Goal: Transaction & Acquisition: Purchase product/service

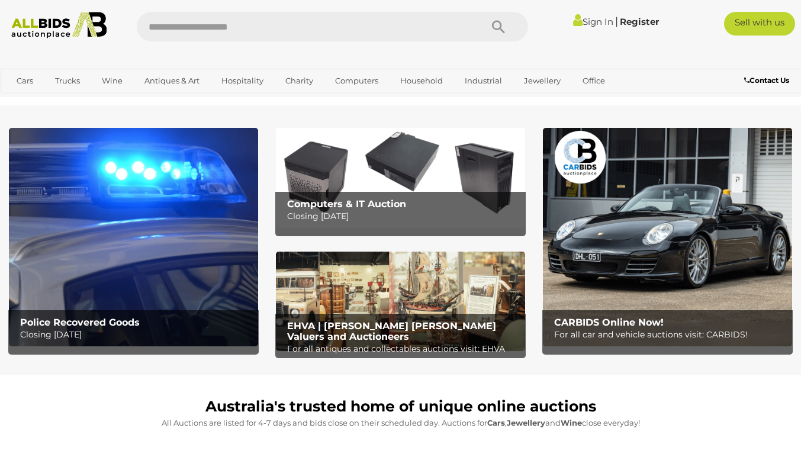
click at [122, 295] on img at bounding box center [133, 237] width 249 height 218
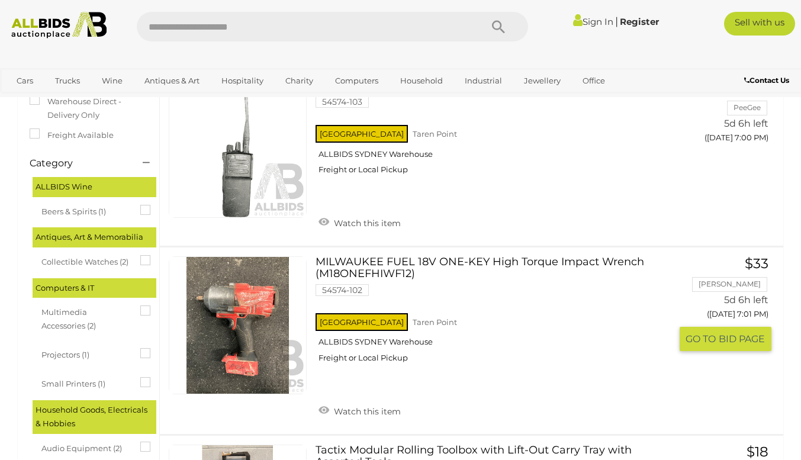
scroll to position [230, 0]
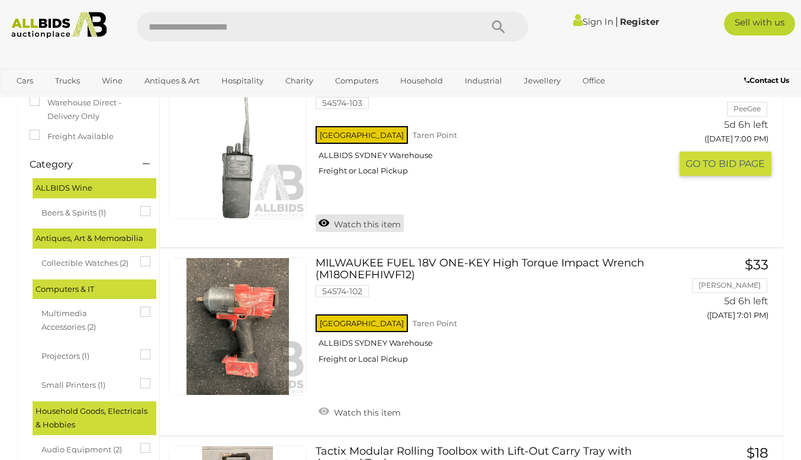
click at [326, 221] on link "Watch this item" at bounding box center [359, 223] width 88 height 18
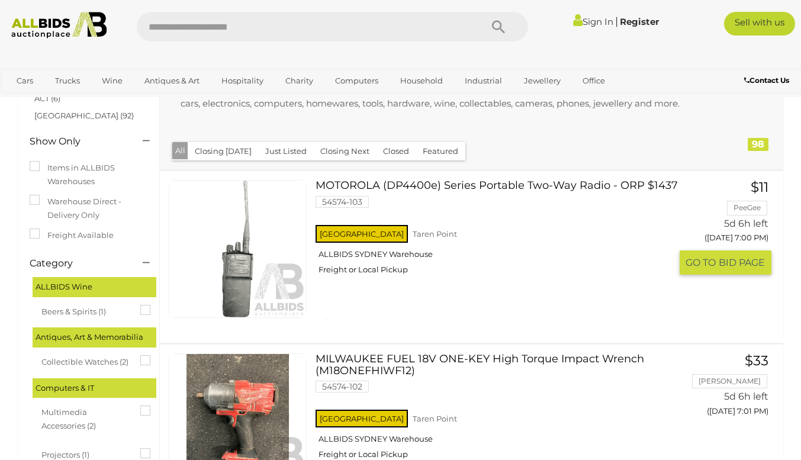
scroll to position [130, 0]
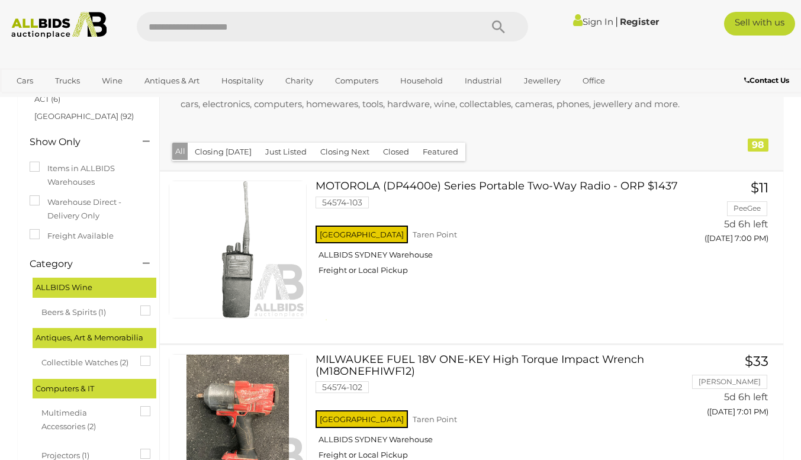
click at [583, 22] on link "Sign In" at bounding box center [593, 21] width 40 height 11
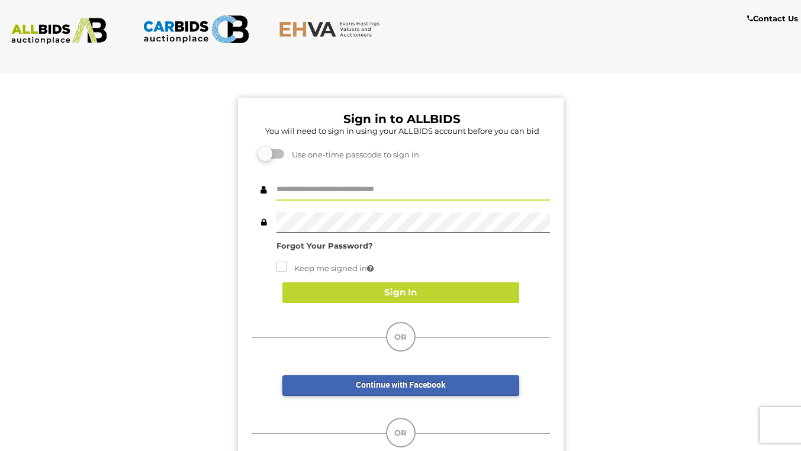
click at [369, 189] on input "text" at bounding box center [412, 190] width 273 height 21
type input "*****"
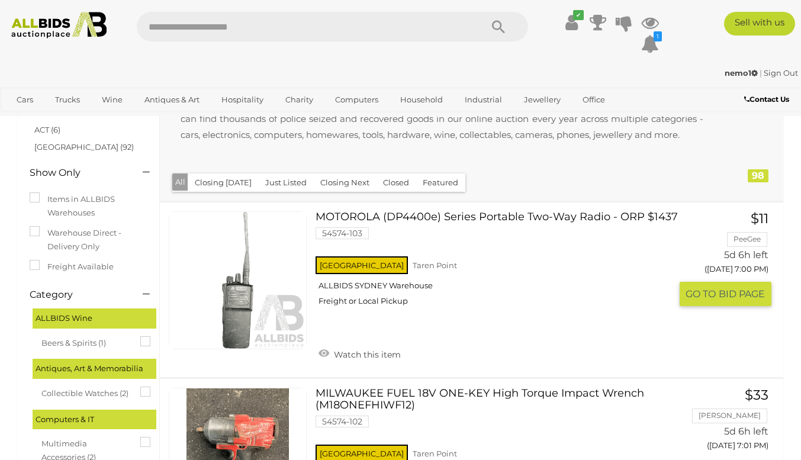
scroll to position [127, 0]
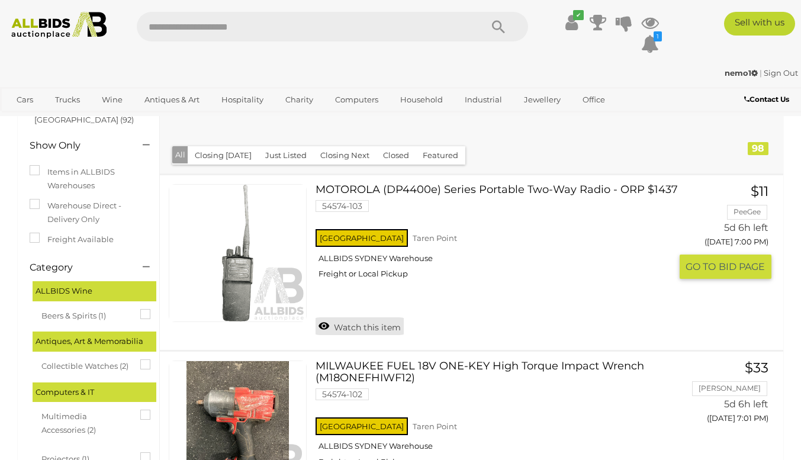
click at [352, 334] on link "Watch this item" at bounding box center [359, 326] width 88 height 18
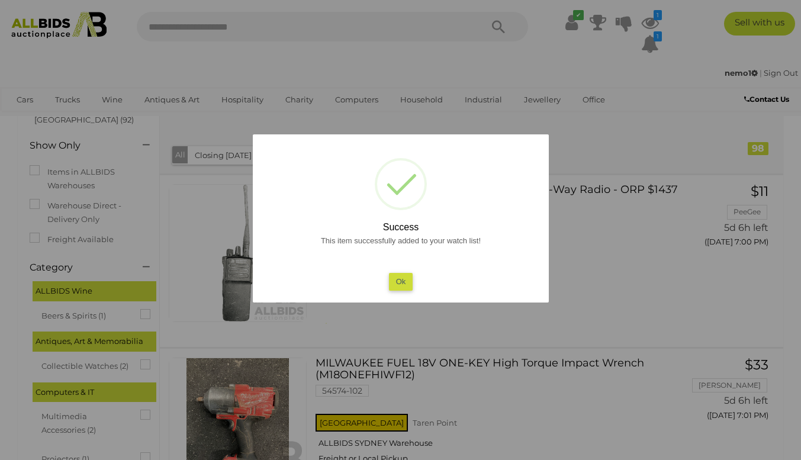
click at [398, 283] on button "Ok" at bounding box center [400, 281] width 24 height 17
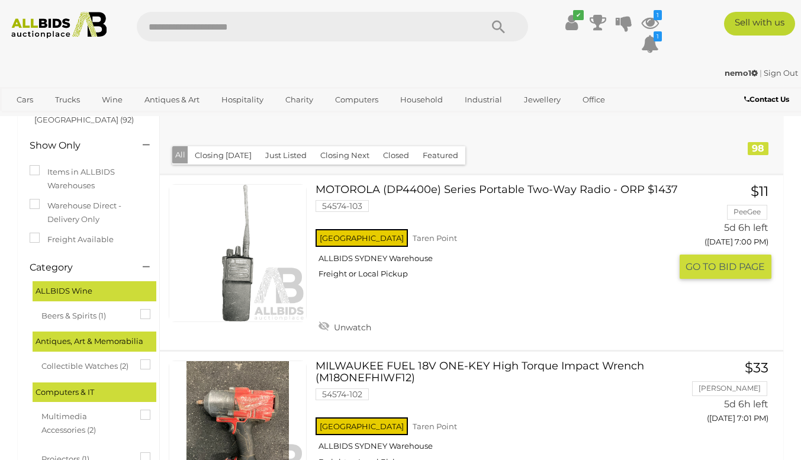
click at [240, 281] on link at bounding box center [238, 253] width 138 height 138
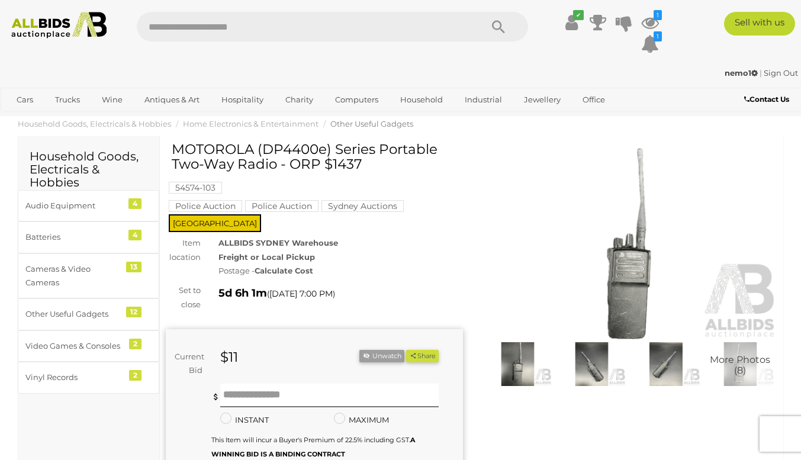
click at [639, 270] on img at bounding box center [629, 243] width 297 height 191
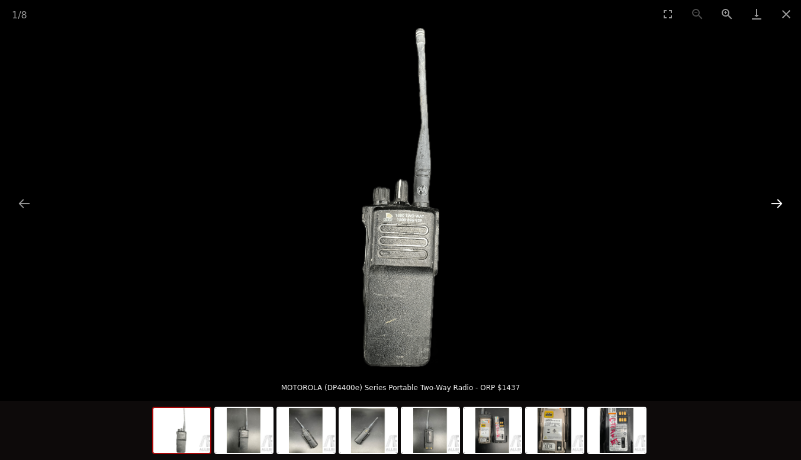
click at [779, 198] on button "Next slide" at bounding box center [776, 203] width 25 height 23
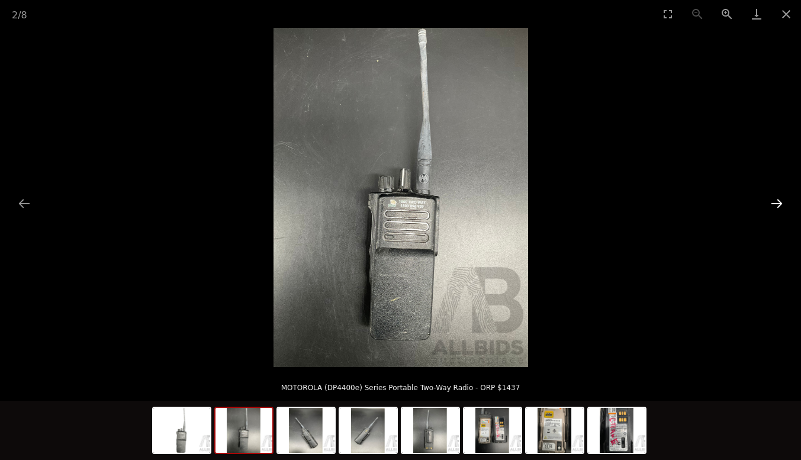
click at [779, 198] on button "Next slide" at bounding box center [776, 203] width 25 height 23
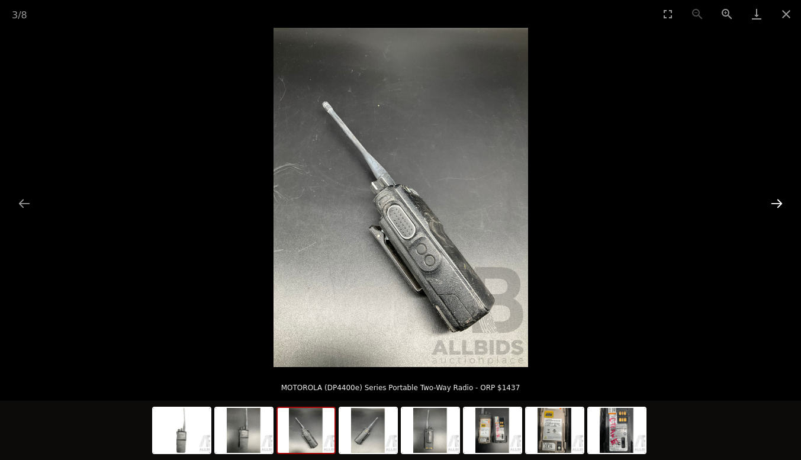
click at [779, 198] on button "Next slide" at bounding box center [776, 203] width 25 height 23
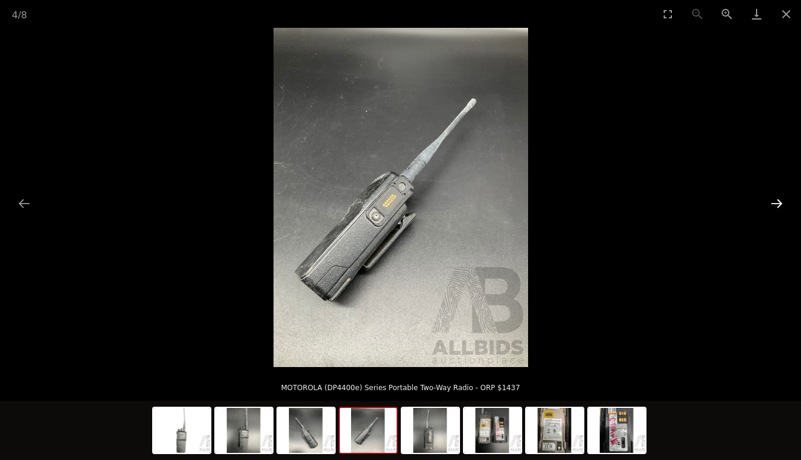
click at [779, 198] on button "Next slide" at bounding box center [776, 203] width 25 height 23
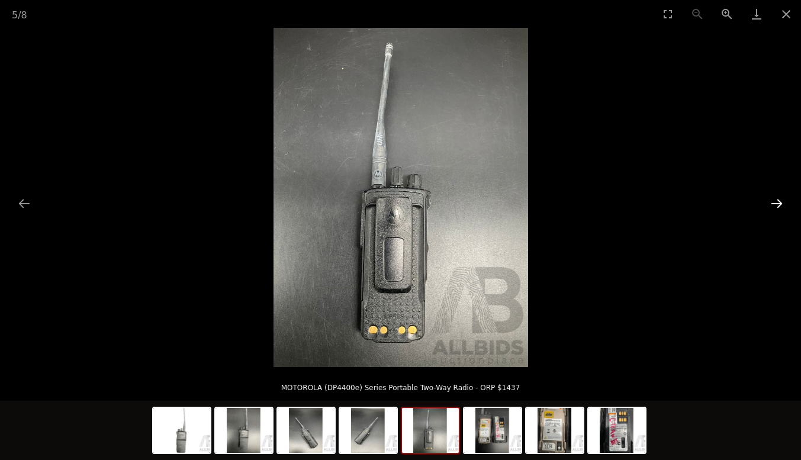
click at [779, 198] on button "Next slide" at bounding box center [776, 203] width 25 height 23
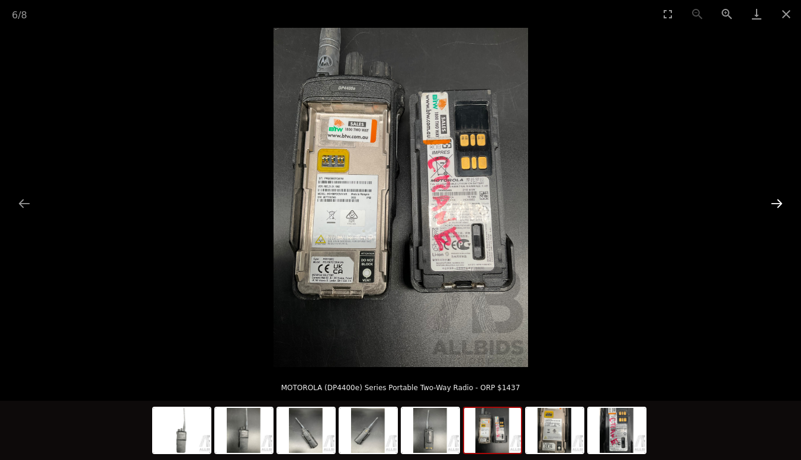
click at [779, 198] on button "Next slide" at bounding box center [776, 203] width 25 height 23
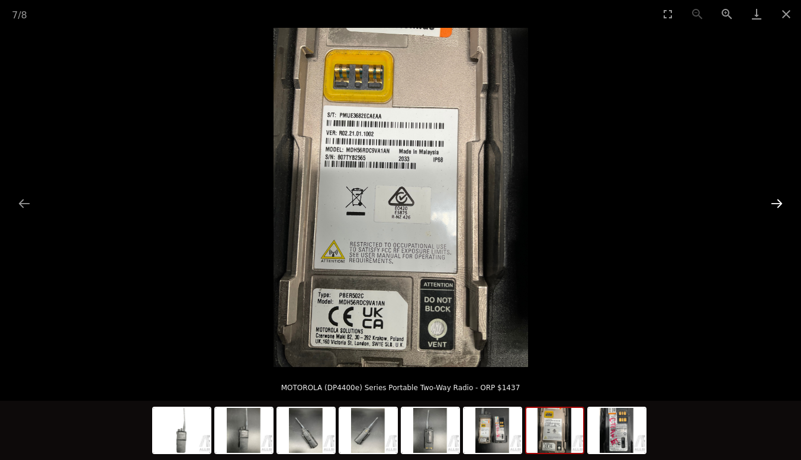
click at [779, 198] on button "Next slide" at bounding box center [776, 203] width 25 height 23
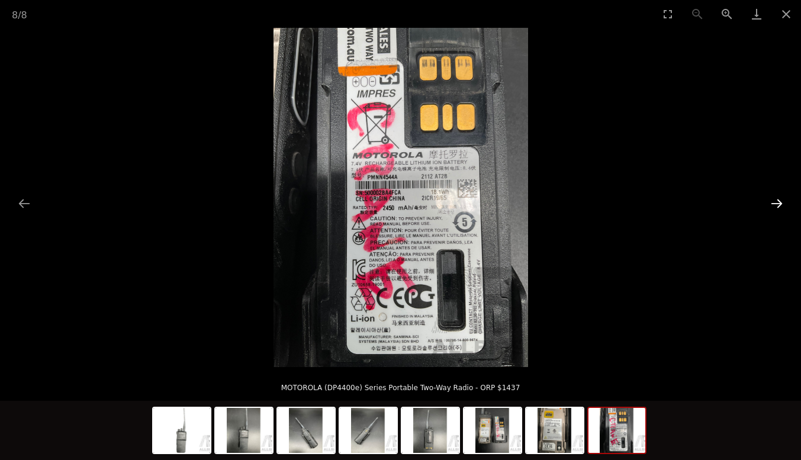
click at [779, 198] on button "Next slide" at bounding box center [776, 203] width 25 height 23
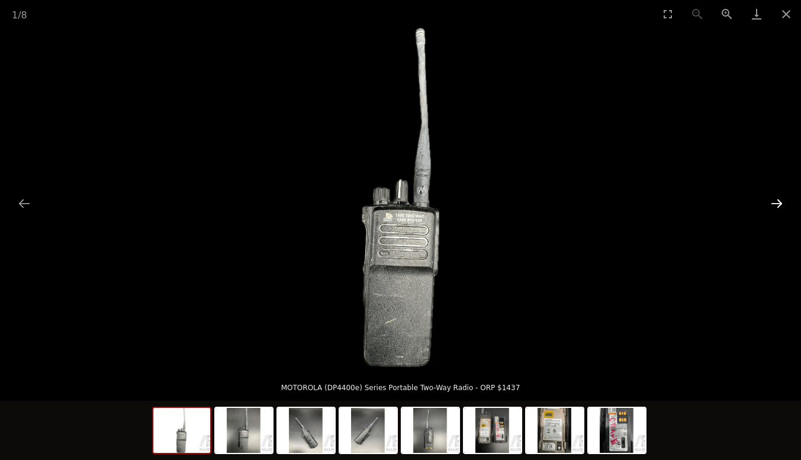
click at [779, 198] on button "Next slide" at bounding box center [776, 203] width 25 height 23
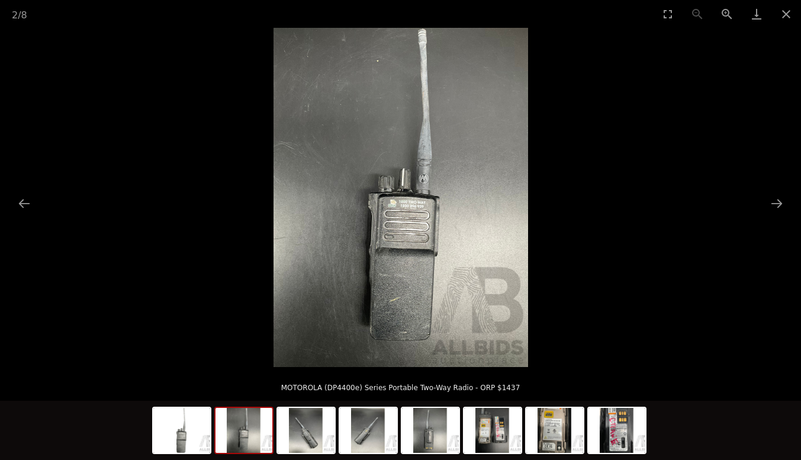
drag, startPoint x: 779, startPoint y: 198, endPoint x: 808, endPoint y: -46, distance: 245.6
click at [786, 15] on button "Close gallery" at bounding box center [786, 14] width 30 height 28
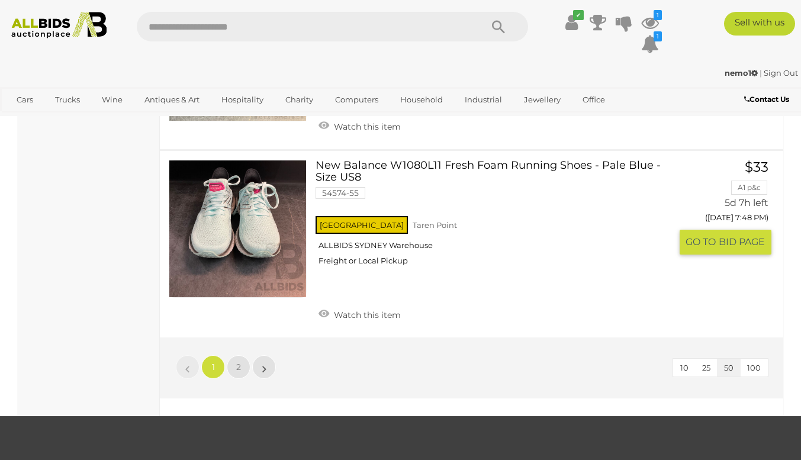
scroll to position [9086, 0]
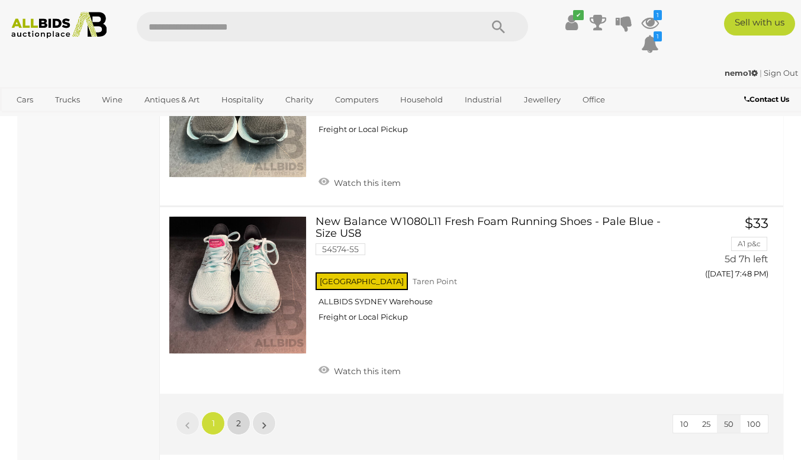
click at [240, 421] on link "2" at bounding box center [239, 423] width 24 height 24
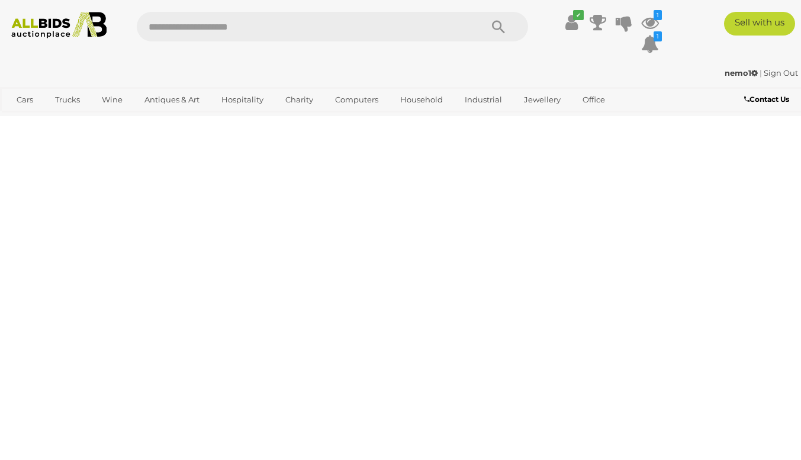
scroll to position [182, 0]
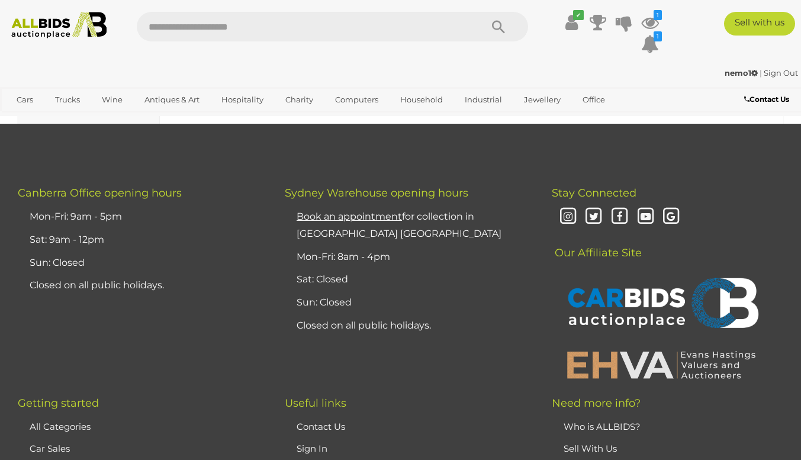
scroll to position [8993, 0]
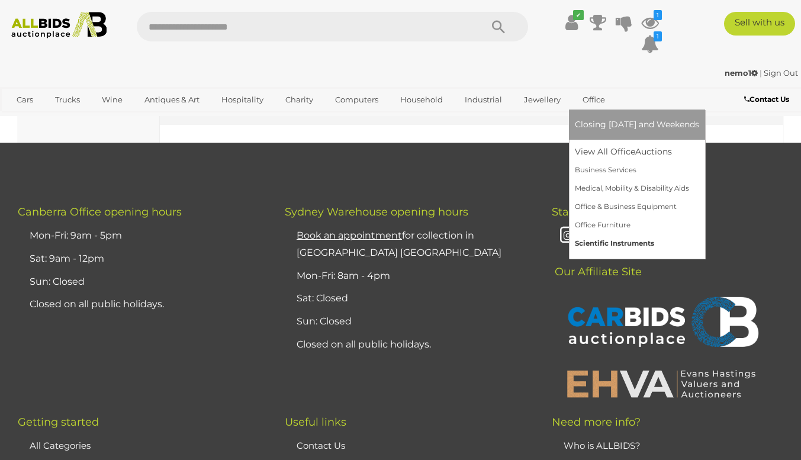
click at [591, 249] on link "Scientific Instruments" at bounding box center [637, 243] width 124 height 18
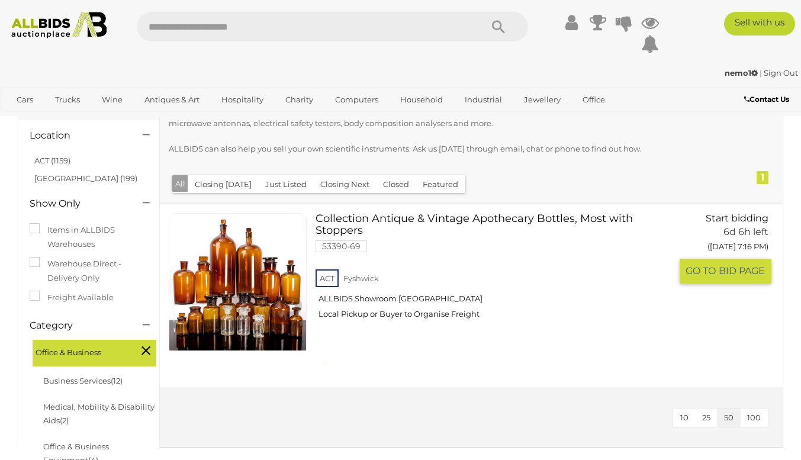
scroll to position [102, 0]
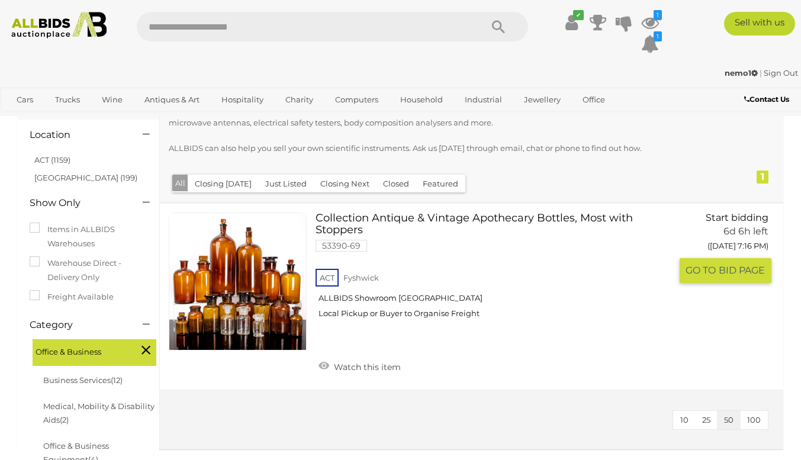
click at [227, 302] on link at bounding box center [238, 281] width 138 height 138
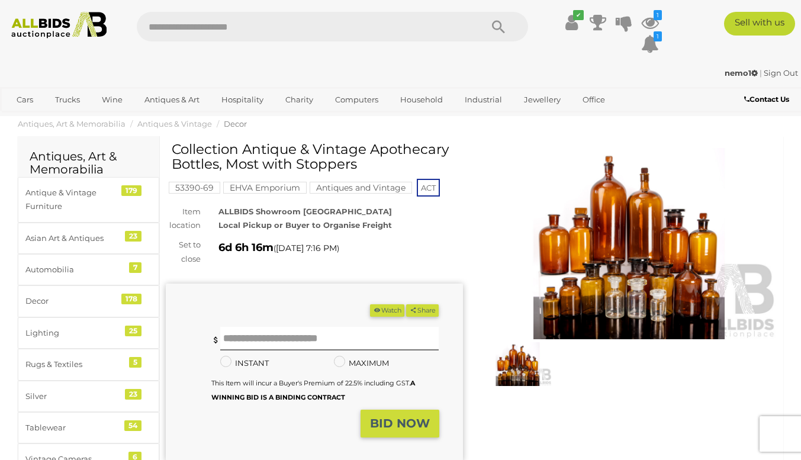
click at [617, 245] on img at bounding box center [629, 243] width 297 height 191
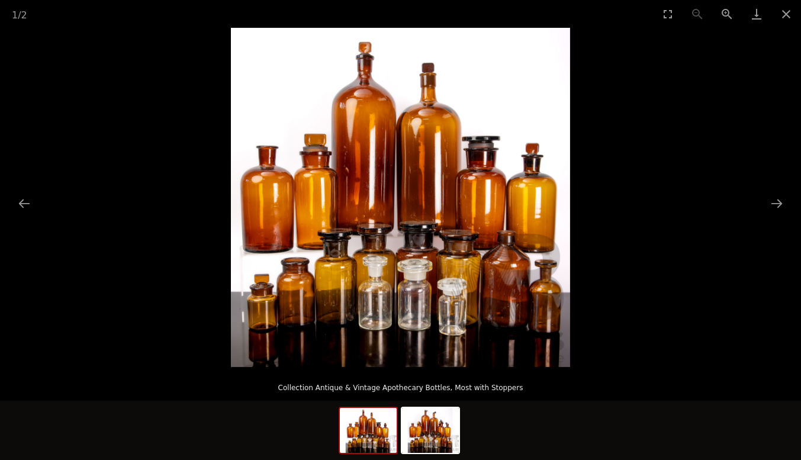
drag, startPoint x: 778, startPoint y: 207, endPoint x: 685, endPoint y: 157, distance: 105.9
click at [685, 157] on picture at bounding box center [400, 197] width 801 height 339
click at [771, 205] on button "Next slide" at bounding box center [776, 203] width 25 height 23
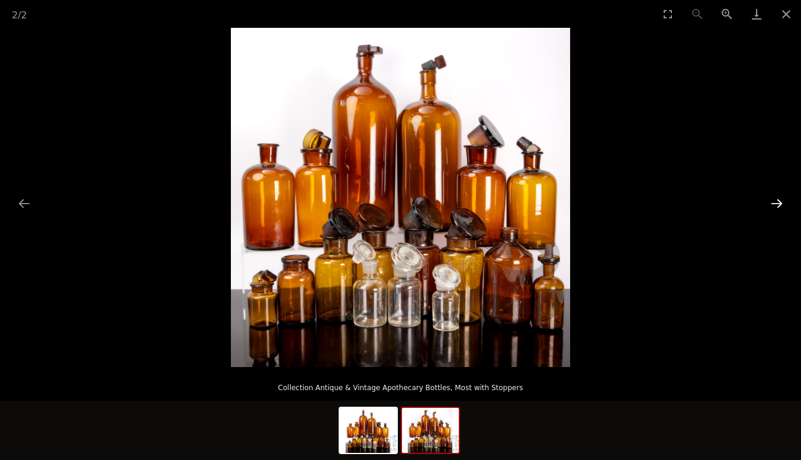
click at [771, 205] on button "Next slide" at bounding box center [776, 203] width 25 height 23
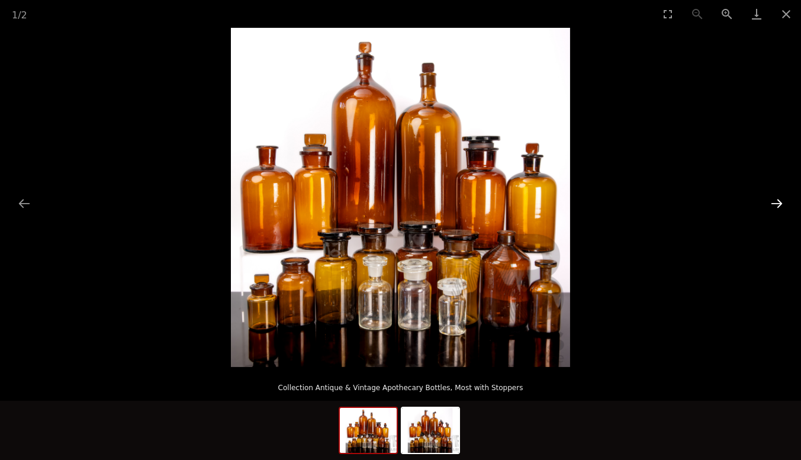
click at [771, 205] on button "Next slide" at bounding box center [776, 203] width 25 height 23
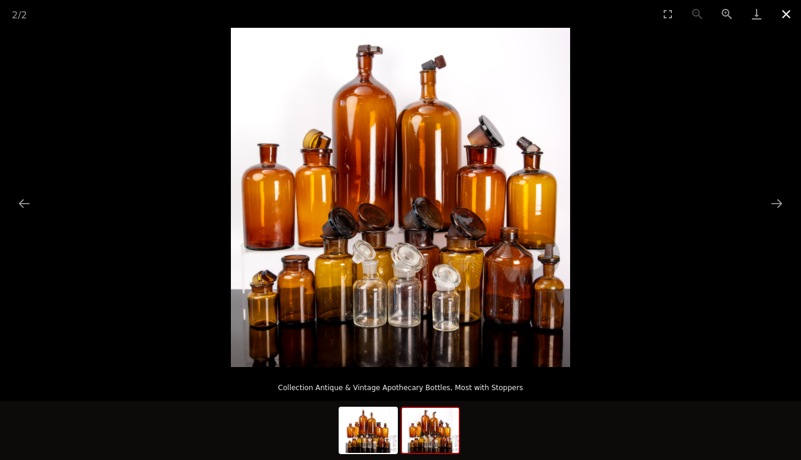
click at [785, 8] on button "Close gallery" at bounding box center [786, 14] width 30 height 28
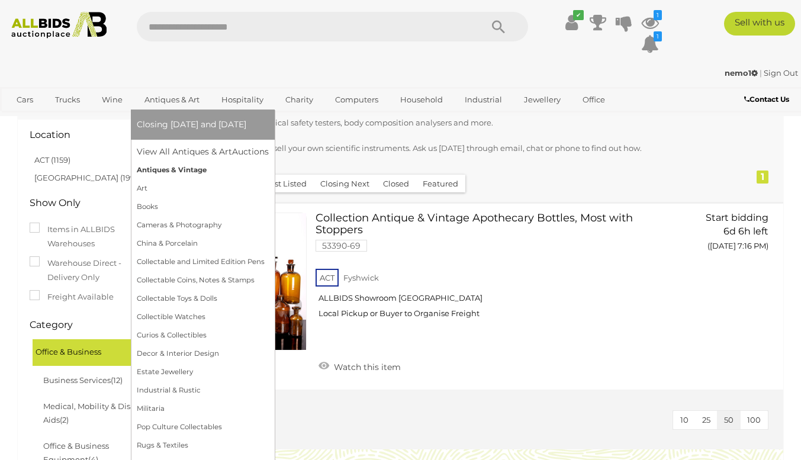
scroll to position [243, 0]
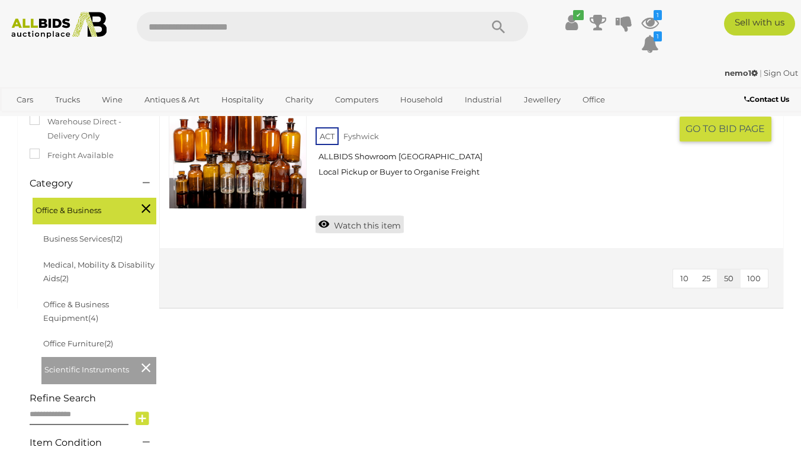
click at [332, 223] on link "Watch this item" at bounding box center [359, 224] width 88 height 18
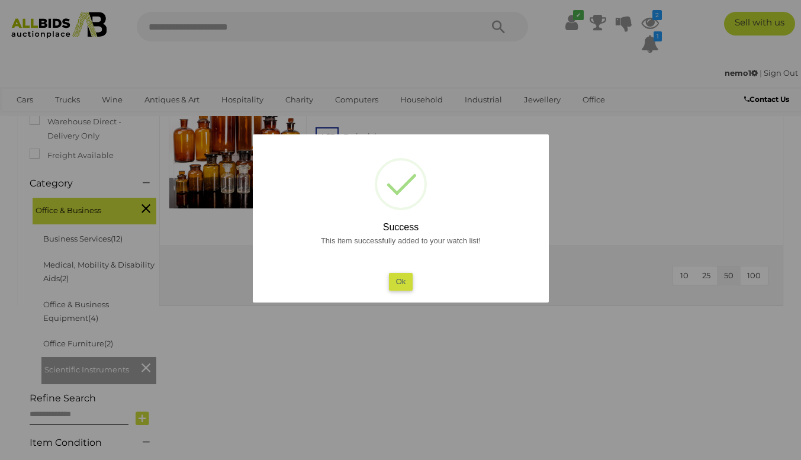
click at [398, 277] on button "Ok" at bounding box center [400, 281] width 24 height 17
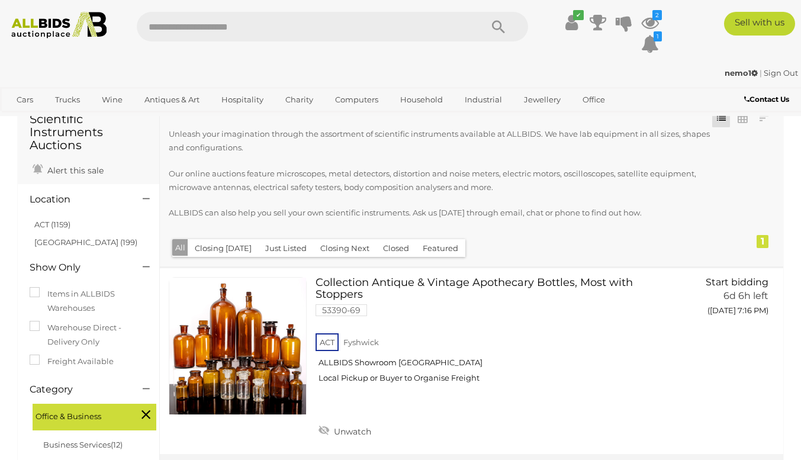
scroll to position [0, 0]
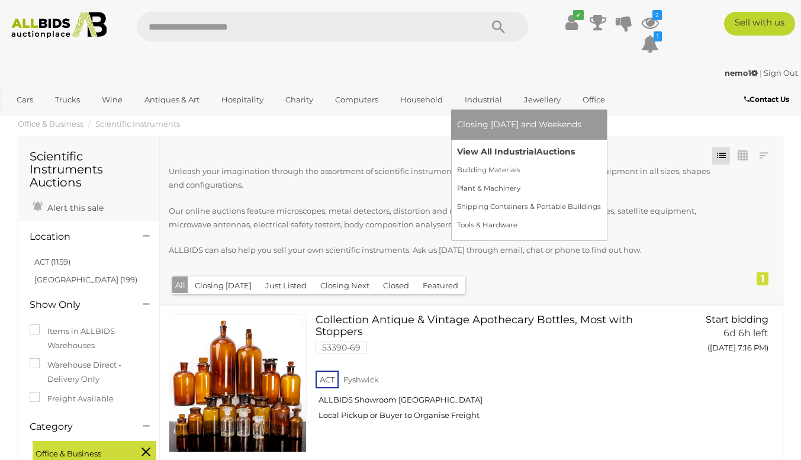
click at [491, 150] on link "View All Industrial Auctions" at bounding box center [529, 152] width 144 height 18
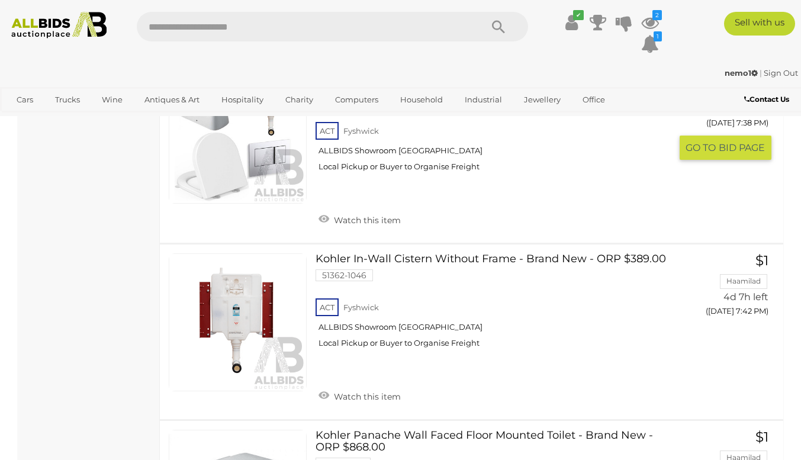
scroll to position [1211, 0]
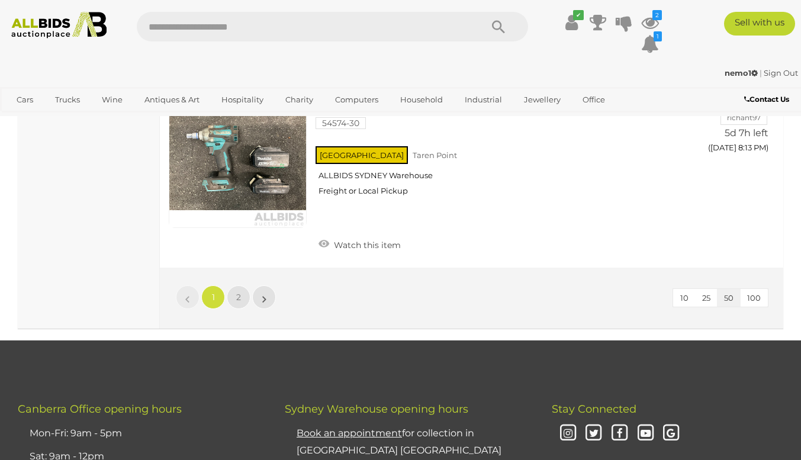
scroll to position [9186, 0]
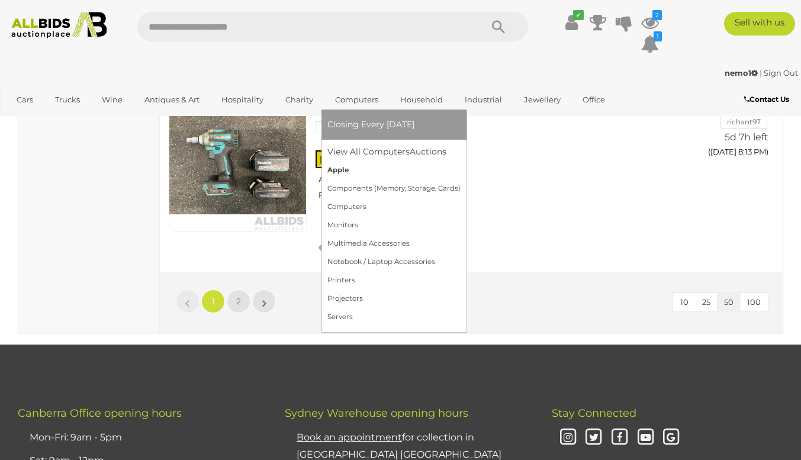
click at [337, 169] on link "Apple" at bounding box center [393, 170] width 133 height 18
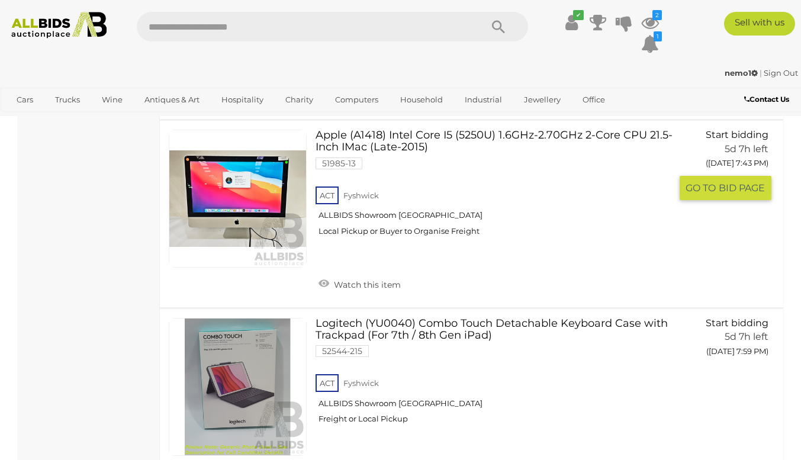
scroll to position [943, 0]
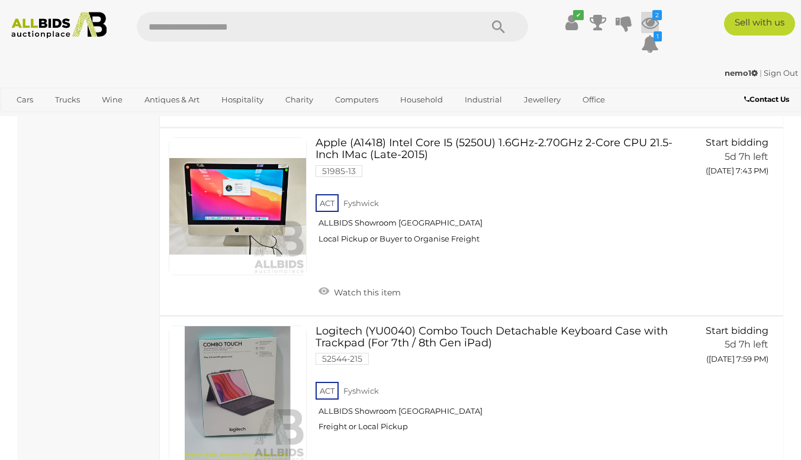
click at [644, 21] on icon at bounding box center [650, 22] width 18 height 21
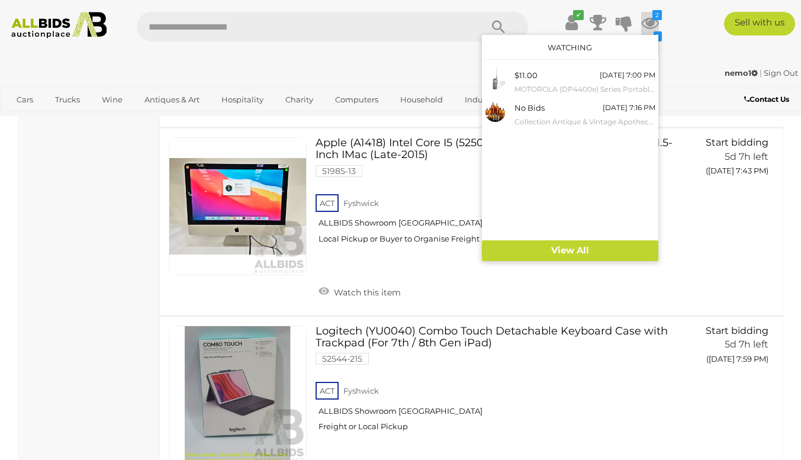
click at [656, 34] on icon "1" at bounding box center [657, 36] width 8 height 10
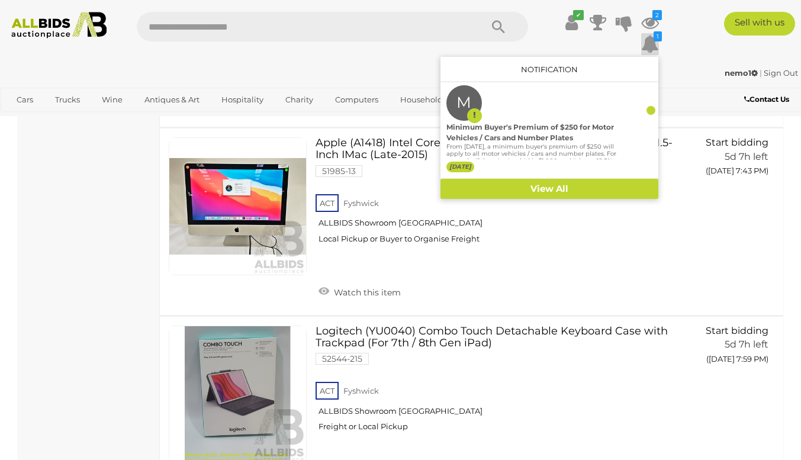
click at [656, 34] on icon "1" at bounding box center [657, 36] width 8 height 10
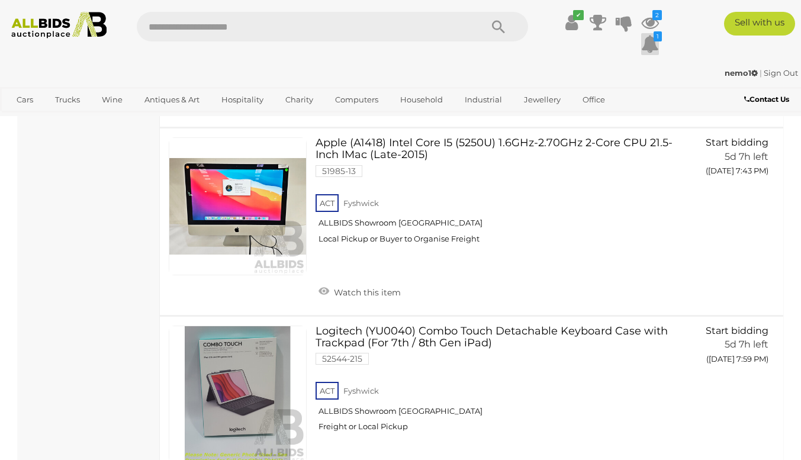
click at [656, 34] on icon "1" at bounding box center [657, 36] width 8 height 10
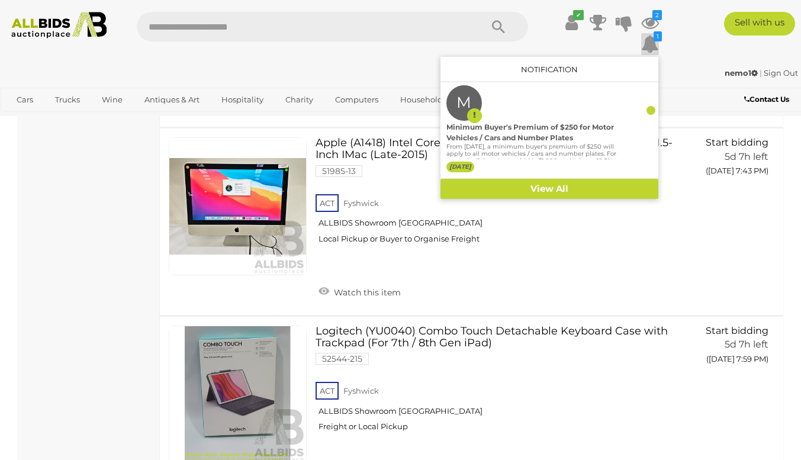
click at [450, 80] on div "Notification" at bounding box center [549, 69] width 218 height 25
click at [412, 85] on div "nemo1 | Sign Out nemo1 | Sign Out" at bounding box center [400, 75] width 801 height 24
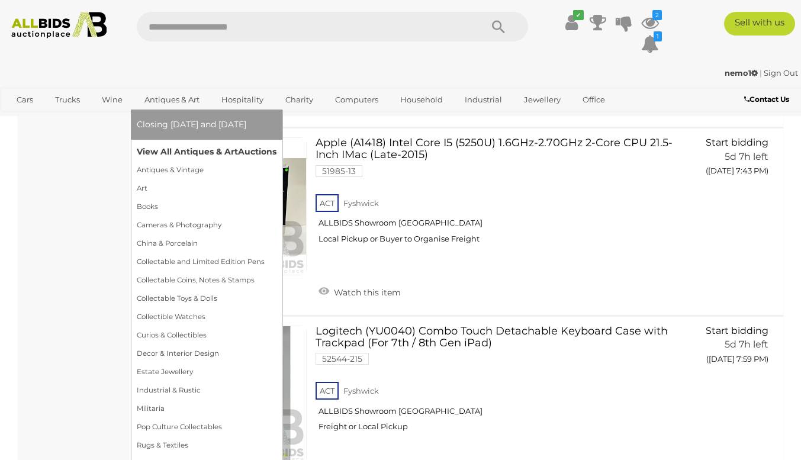
click at [179, 146] on link "View All Antiques & Art Auctions" at bounding box center [207, 152] width 140 height 18
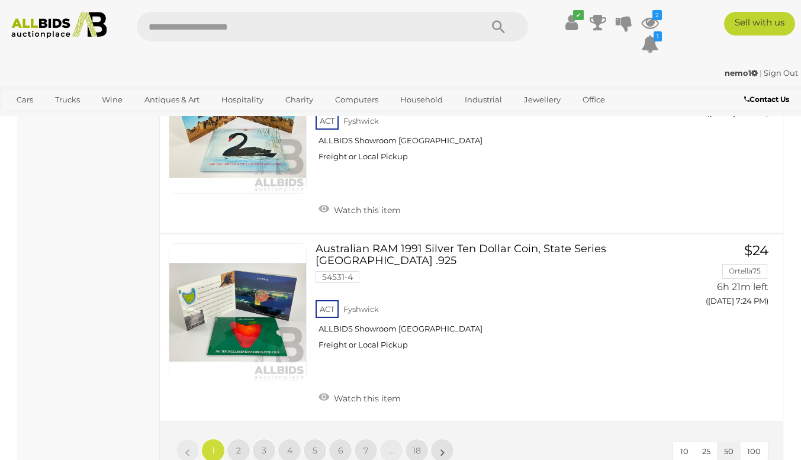
scroll to position [9285, 0]
click at [236, 444] on span "2" at bounding box center [238, 449] width 5 height 11
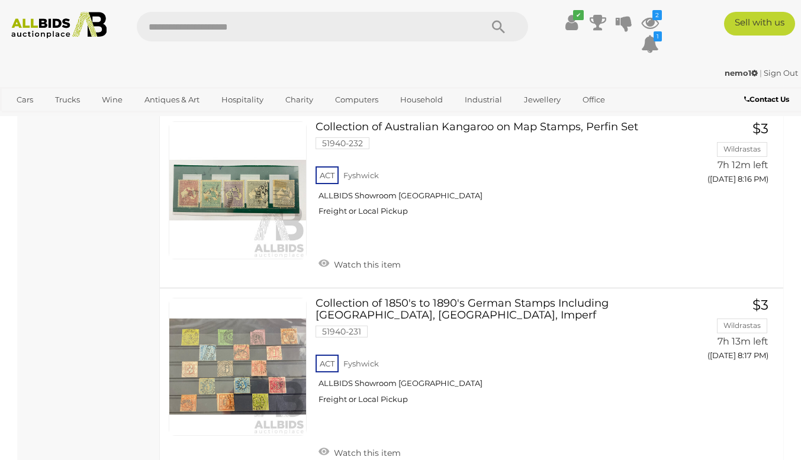
scroll to position [9289, 0]
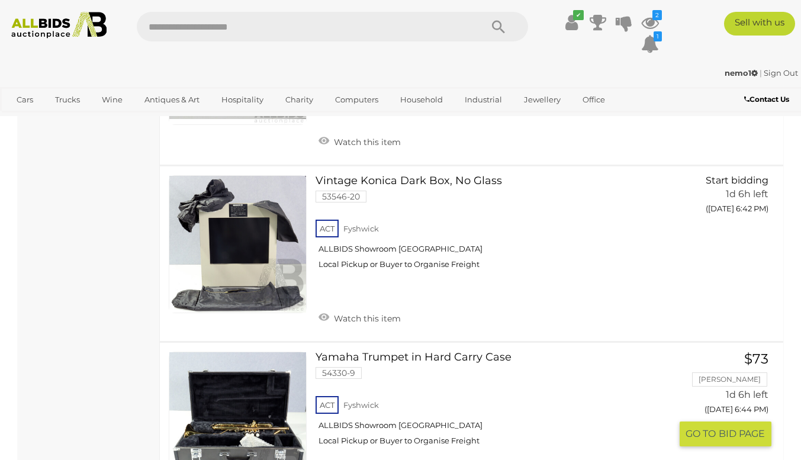
scroll to position [7061, 0]
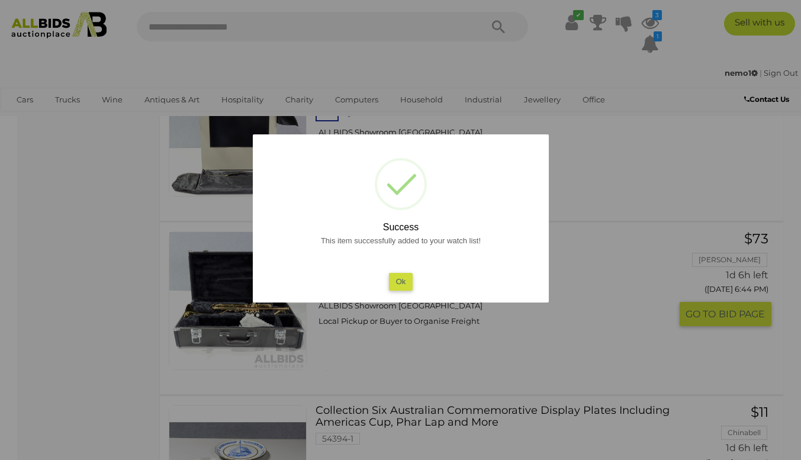
click at [398, 277] on button "Ok" at bounding box center [400, 281] width 24 height 17
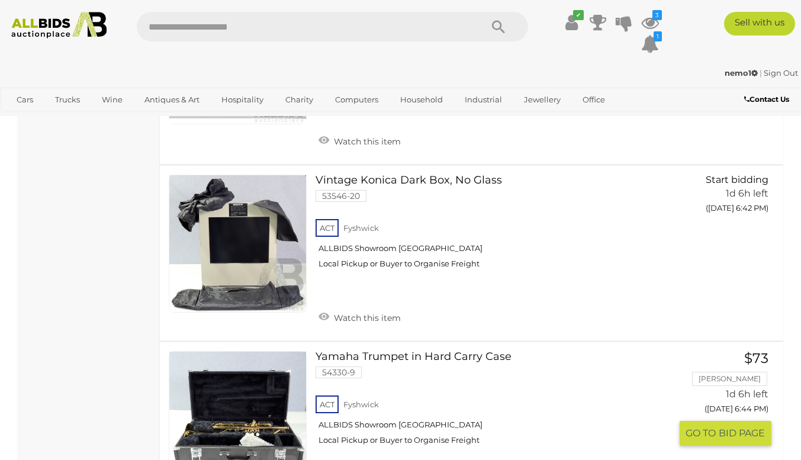
click at [233, 351] on link at bounding box center [238, 420] width 138 height 138
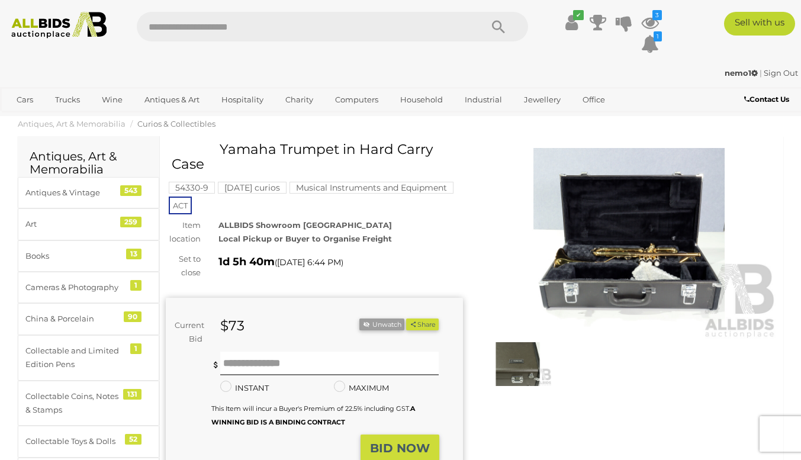
click at [608, 255] on img at bounding box center [629, 243] width 297 height 191
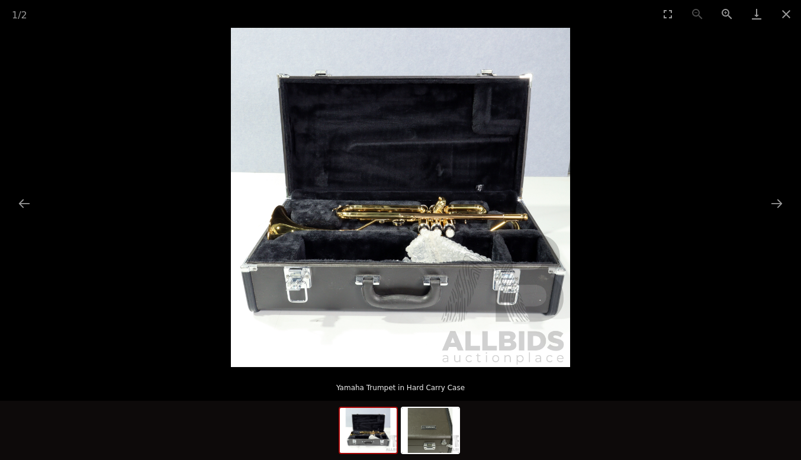
click at [484, 303] on img at bounding box center [400, 197] width 339 height 339
click at [775, 204] on button "Next slide" at bounding box center [776, 203] width 25 height 23
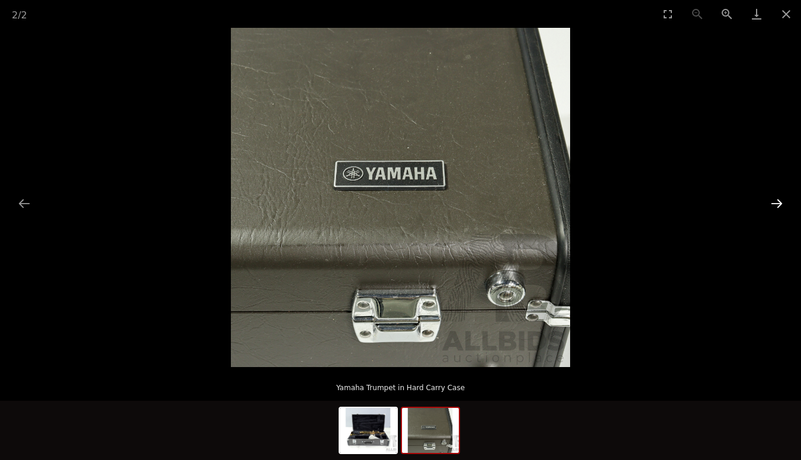
click at [775, 199] on button "Next slide" at bounding box center [776, 203] width 25 height 23
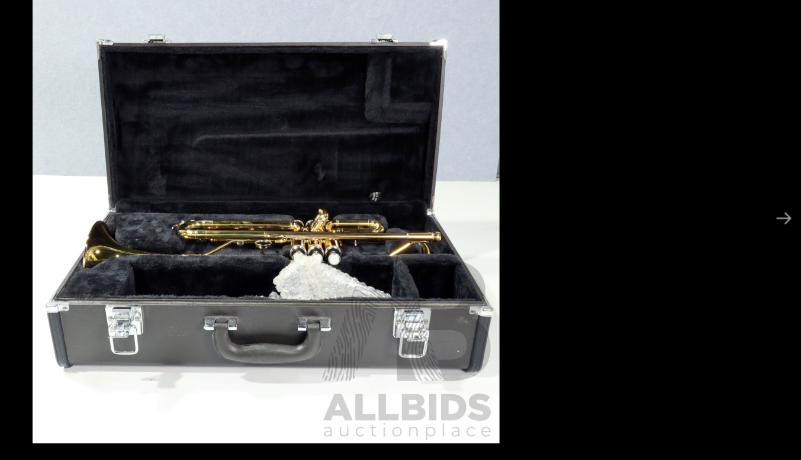
click at [679, 103] on picture at bounding box center [400, 197] width 801 height 339
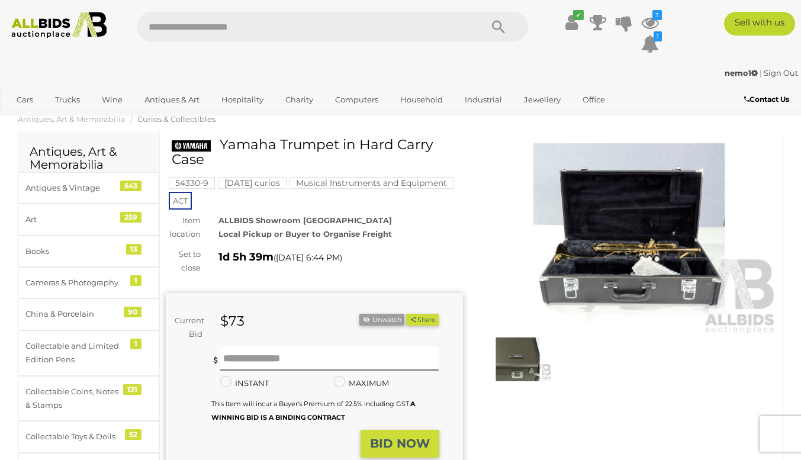
scroll to position [4, 0]
click at [652, 25] on icon at bounding box center [650, 22] width 18 height 21
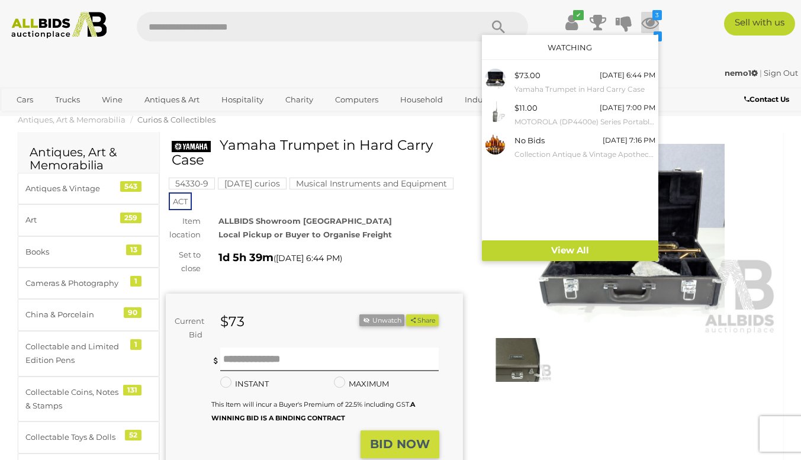
click at [652, 25] on icon at bounding box center [650, 22] width 18 height 21
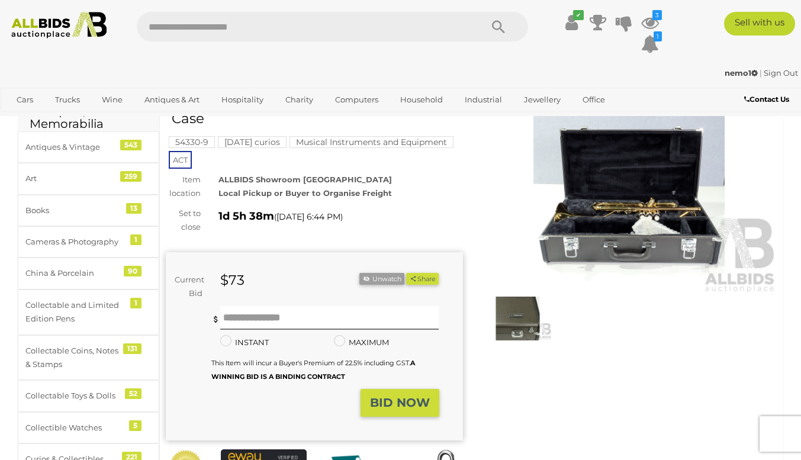
scroll to position [44, 0]
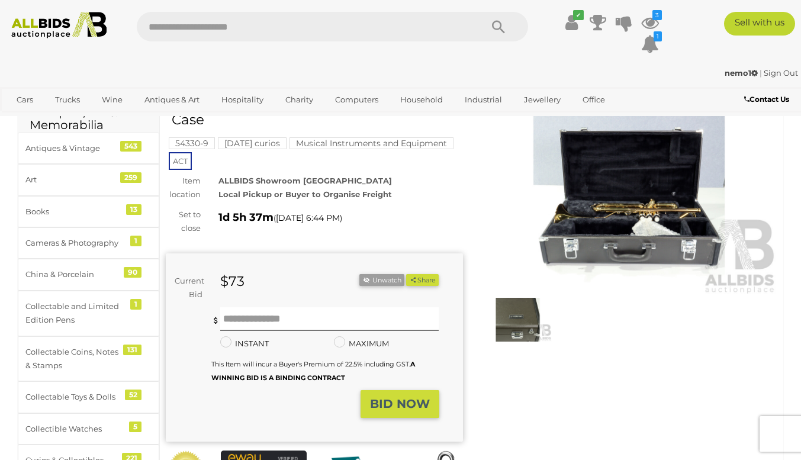
click at [604, 210] on img at bounding box center [629, 199] width 297 height 191
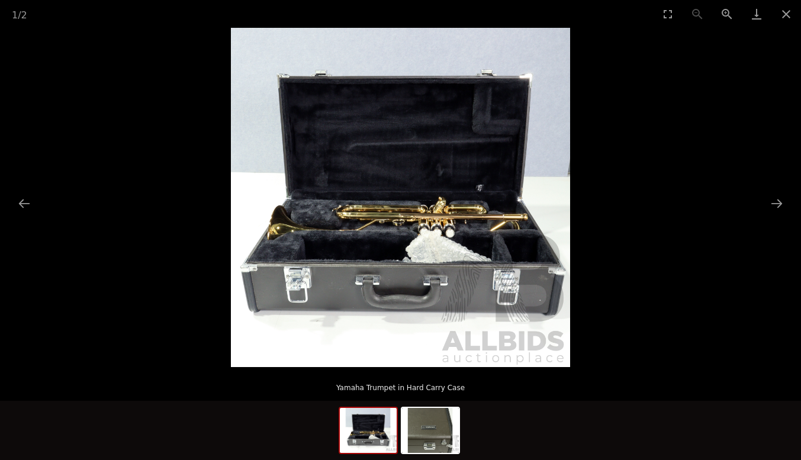
click at [511, 241] on img at bounding box center [400, 197] width 339 height 339
click at [498, 259] on img at bounding box center [400, 197] width 339 height 339
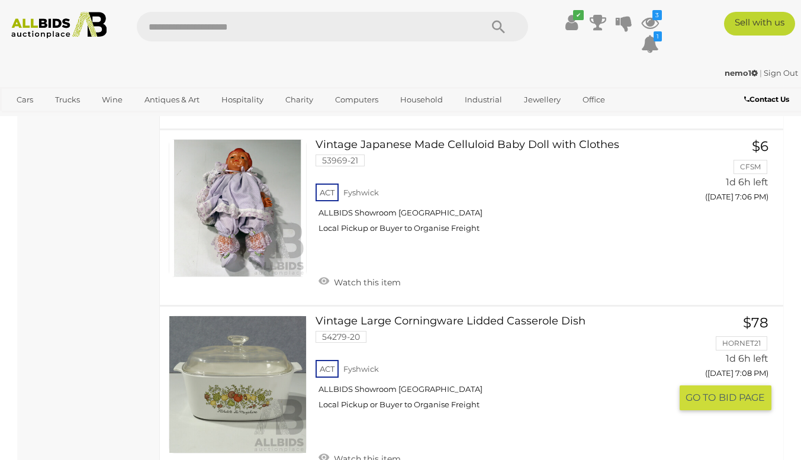
scroll to position [9457, 0]
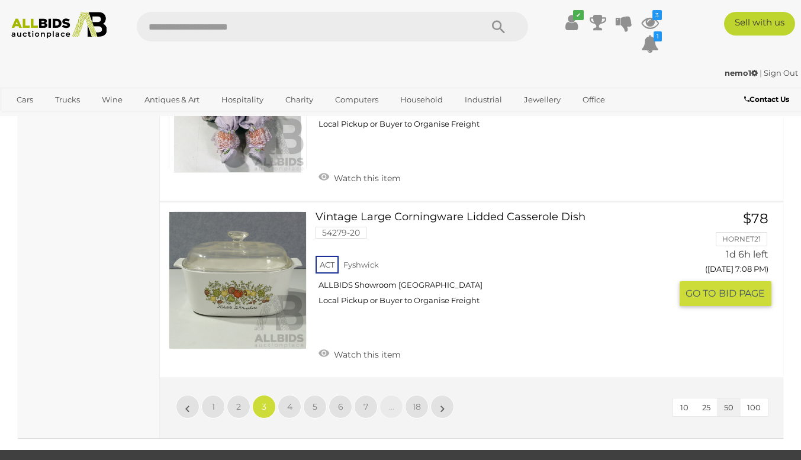
drag, startPoint x: 188, startPoint y: 207, endPoint x: 191, endPoint y: 222, distance: 15.2
click at [188, 212] on img at bounding box center [237, 280] width 137 height 137
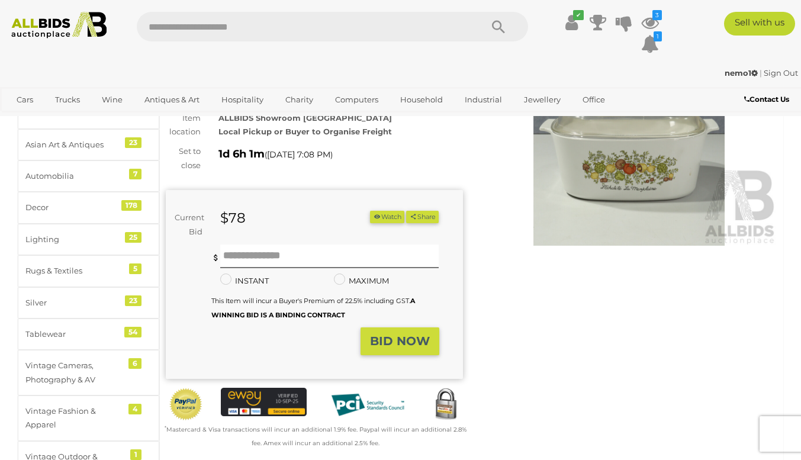
scroll to position [94, 0]
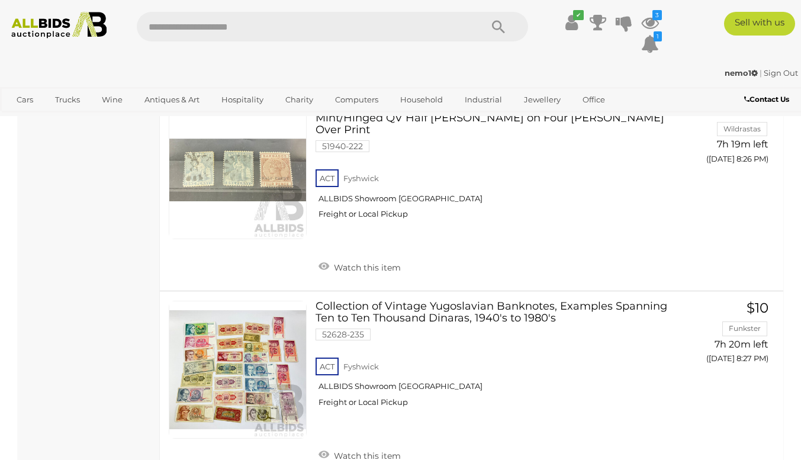
scroll to position [9468, 0]
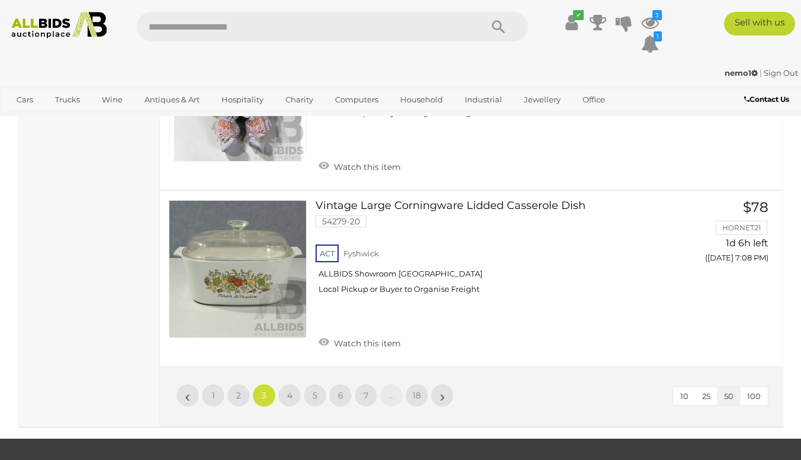
click at [289, 390] on span "4" at bounding box center [289, 395] width 5 height 11
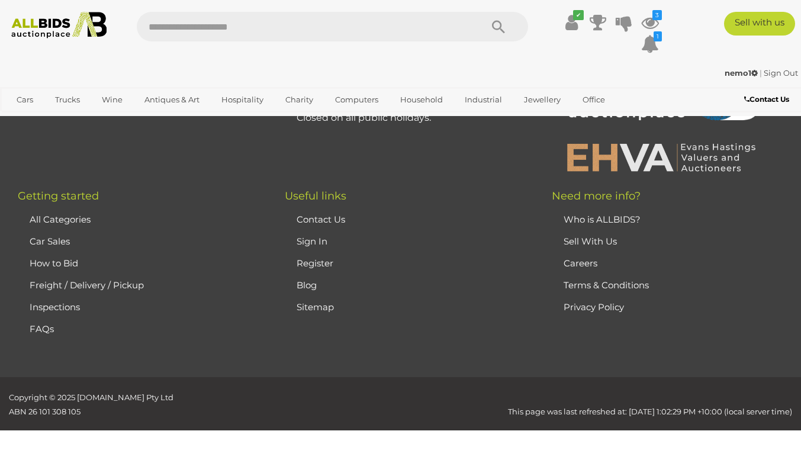
scroll to position [264, 0]
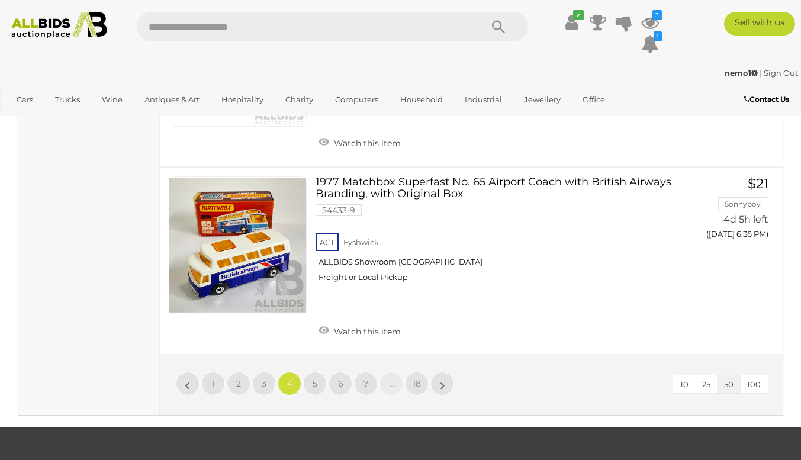
scroll to position [9516, 0]
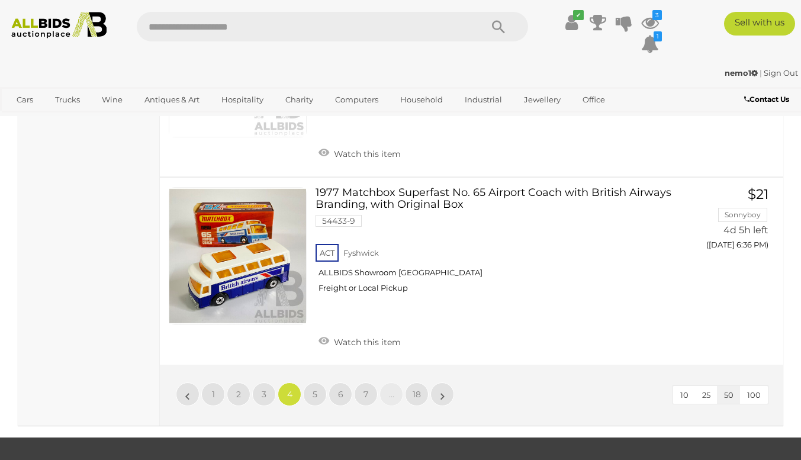
click at [749, 390] on span "100" at bounding box center [754, 394] width 14 height 9
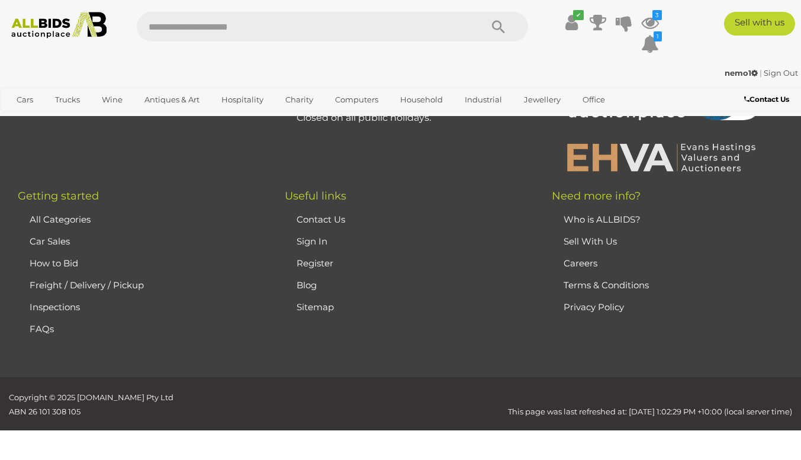
scroll to position [264, 0]
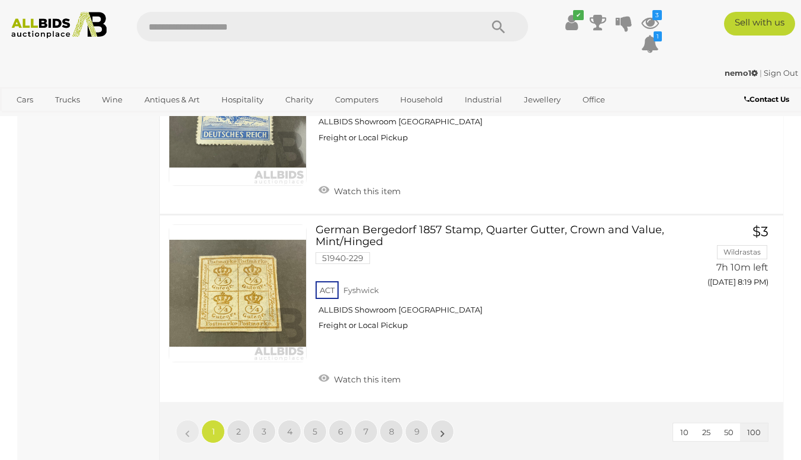
scroll to position [18680, 0]
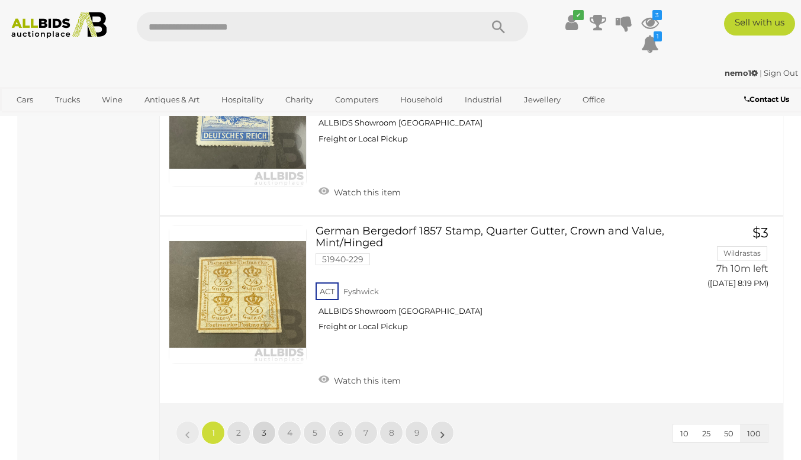
click at [263, 421] on link "3" at bounding box center [264, 433] width 24 height 24
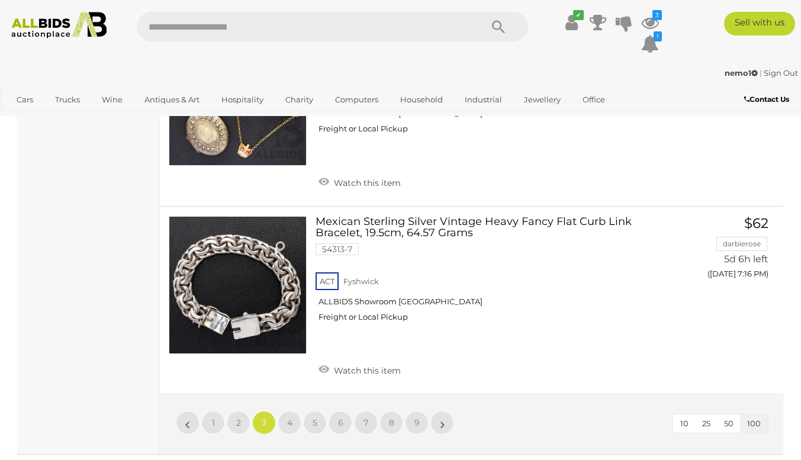
scroll to position [19010, 0]
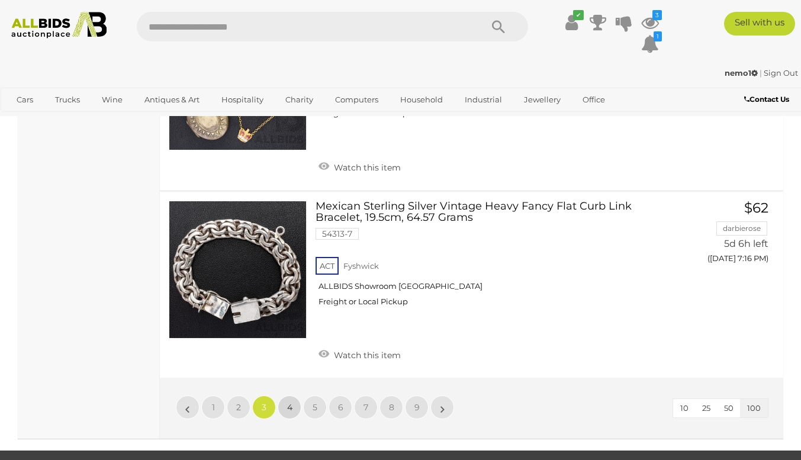
click at [295, 395] on link "4" at bounding box center [290, 407] width 24 height 24
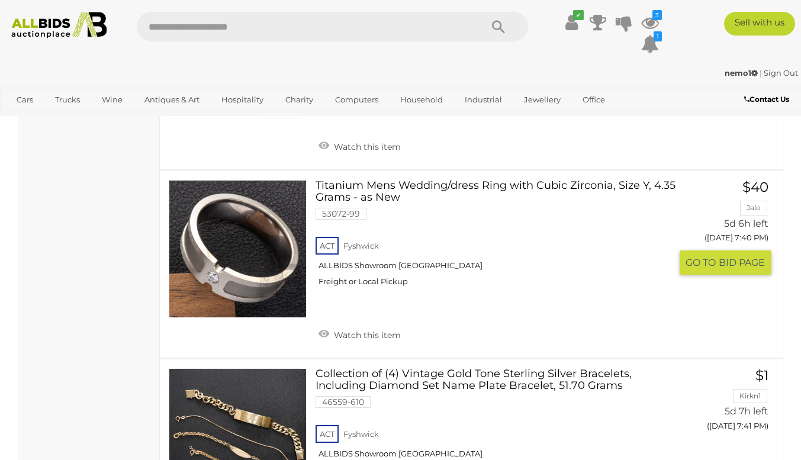
scroll to position [6680, 0]
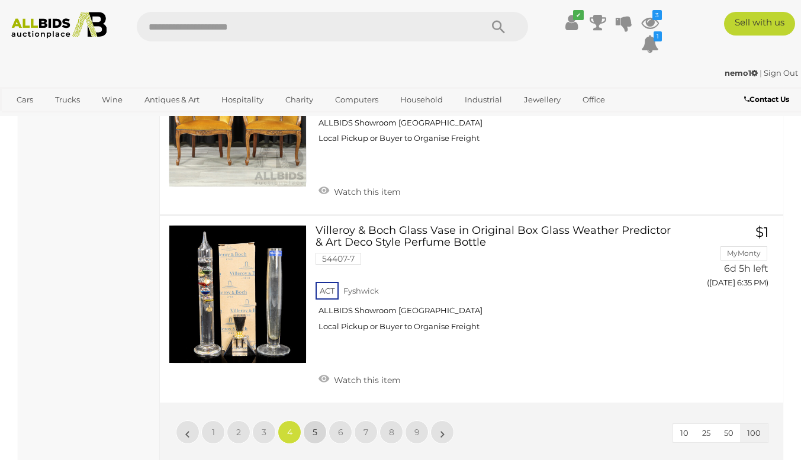
click at [312, 427] on span "5" at bounding box center [314, 432] width 5 height 11
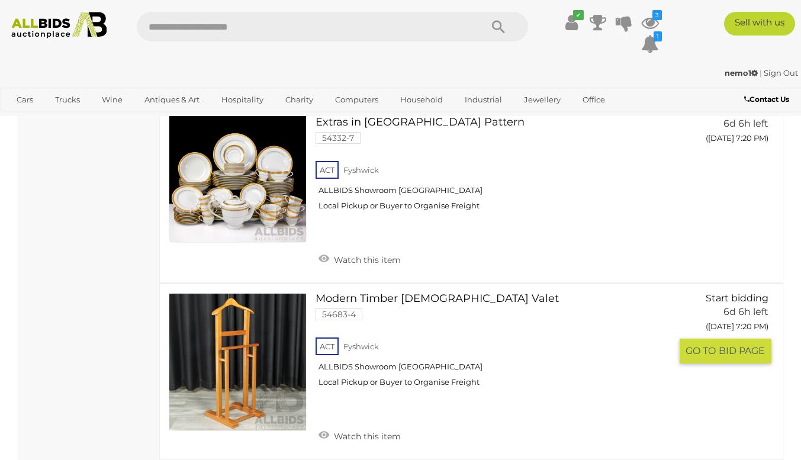
scroll to position [18404, 0]
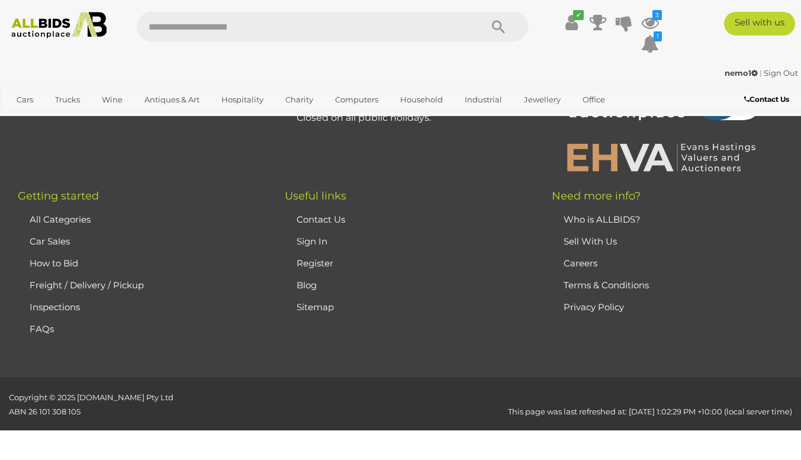
scroll to position [264, 0]
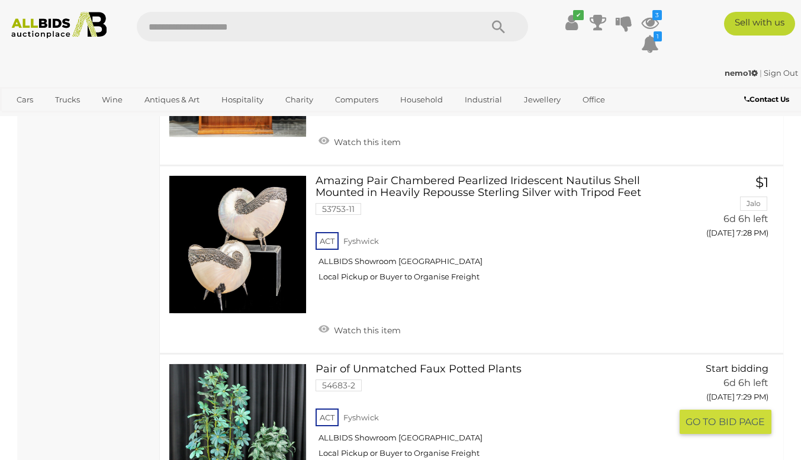
scroll to position [3370, 0]
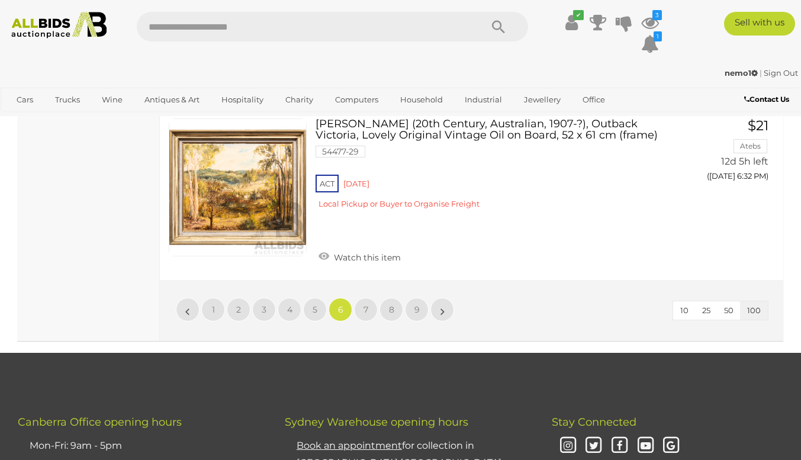
scroll to position [18424, 0]
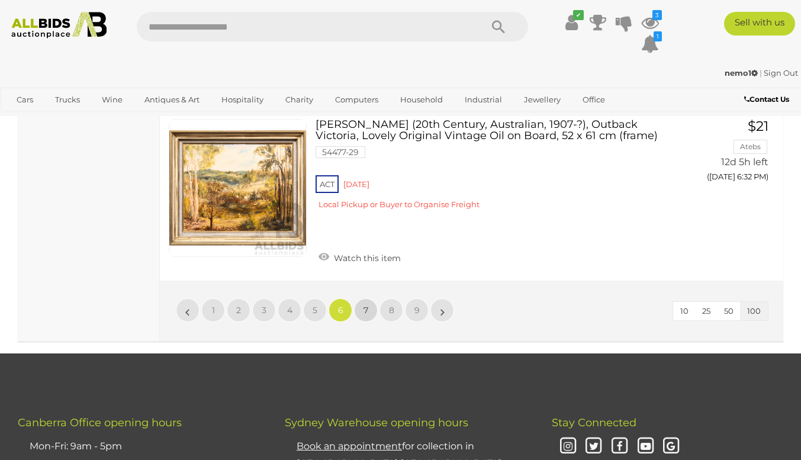
click at [362, 298] on link "7" at bounding box center [366, 310] width 24 height 24
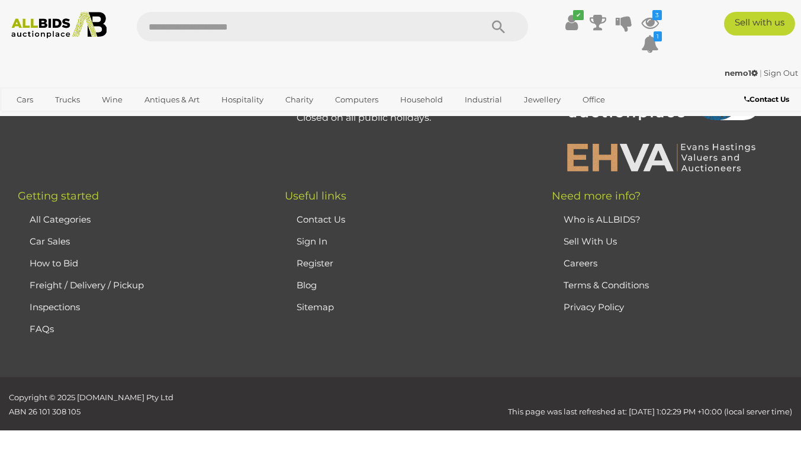
scroll to position [264, 0]
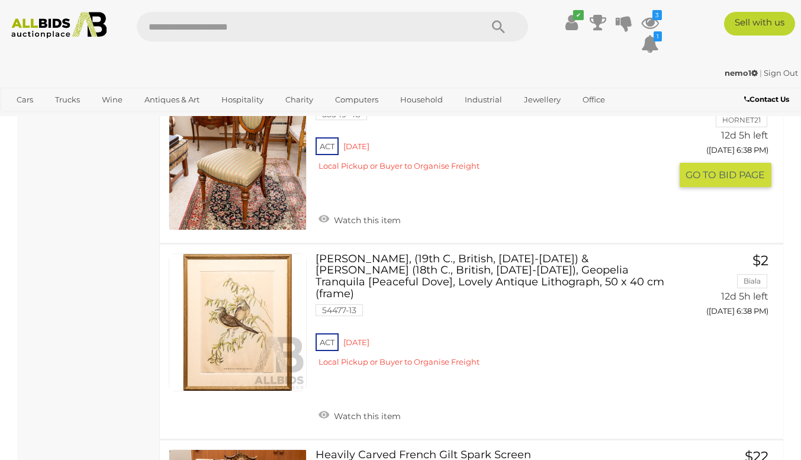
scroll to position [2052, 0]
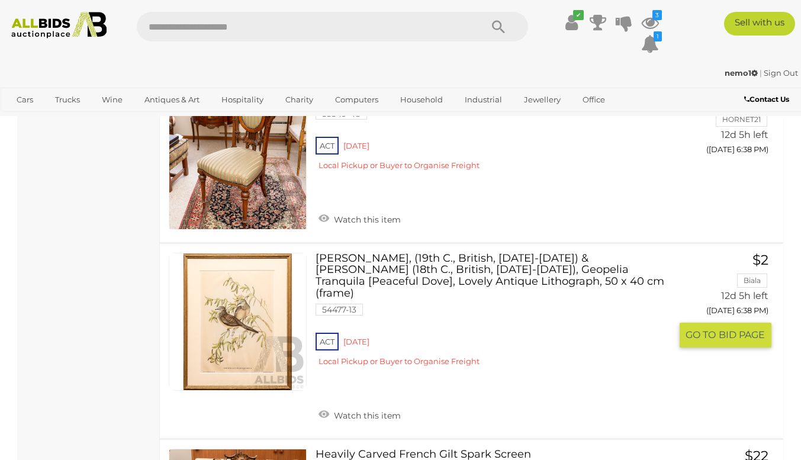
click at [246, 308] on link at bounding box center [238, 322] width 138 height 138
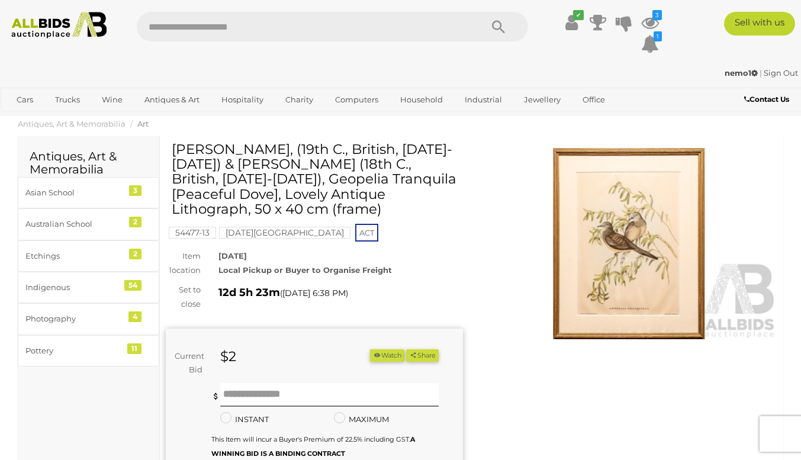
click at [628, 247] on img at bounding box center [629, 243] width 297 height 191
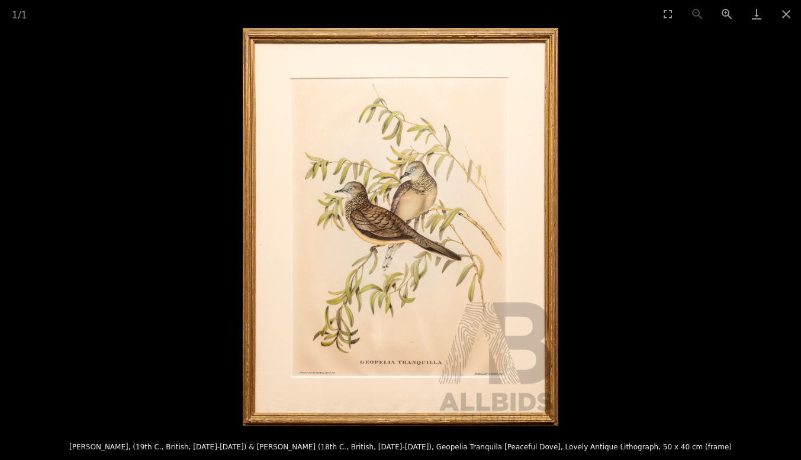
click at [426, 294] on img at bounding box center [400, 227] width 315 height 398
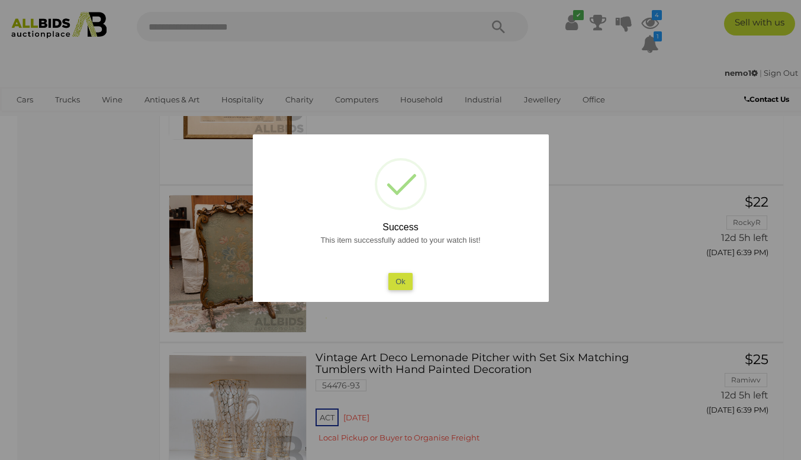
scroll to position [2271, 0]
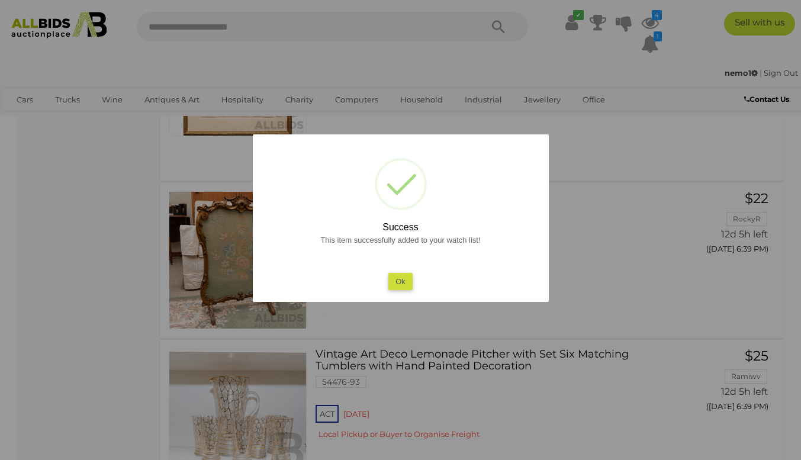
click at [402, 281] on button "Ok" at bounding box center [400, 281] width 24 height 17
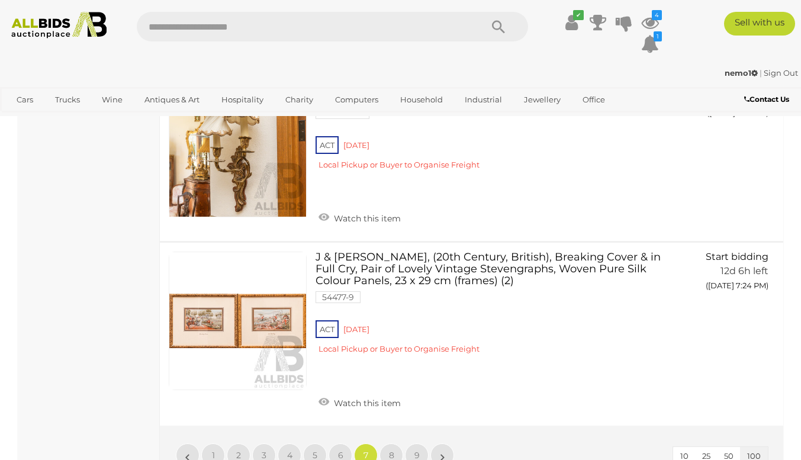
scroll to position [17270, 0]
click at [393, 449] on span "8" at bounding box center [391, 454] width 5 height 11
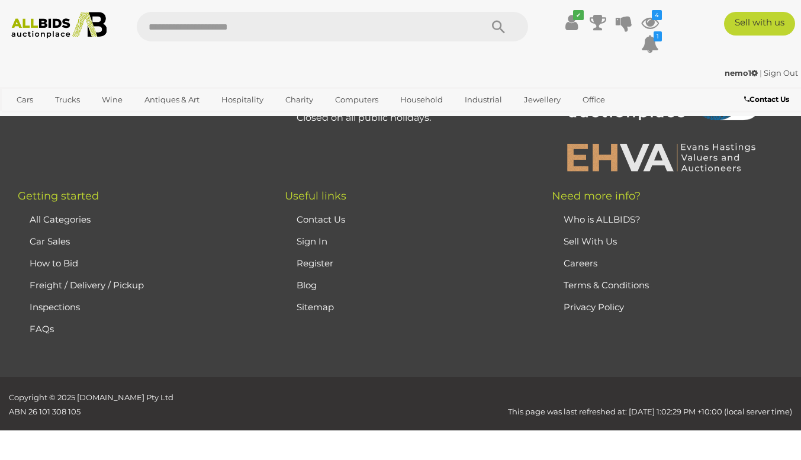
scroll to position [264, 0]
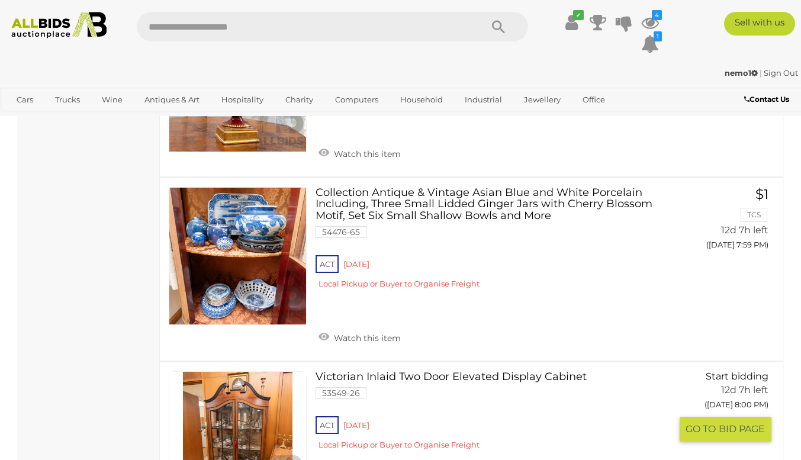
scroll to position [16983, 0]
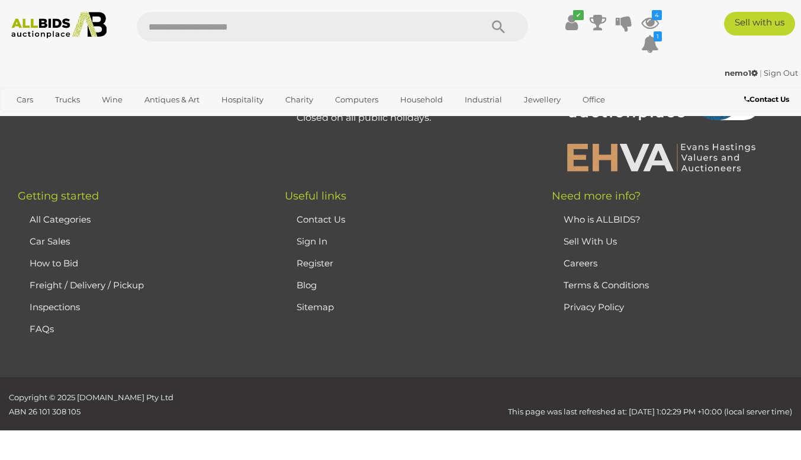
scroll to position [264, 0]
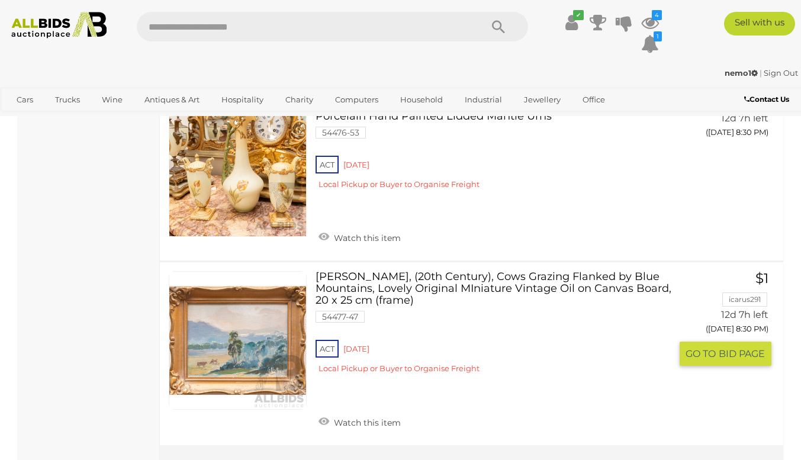
scroll to position [10707, 0]
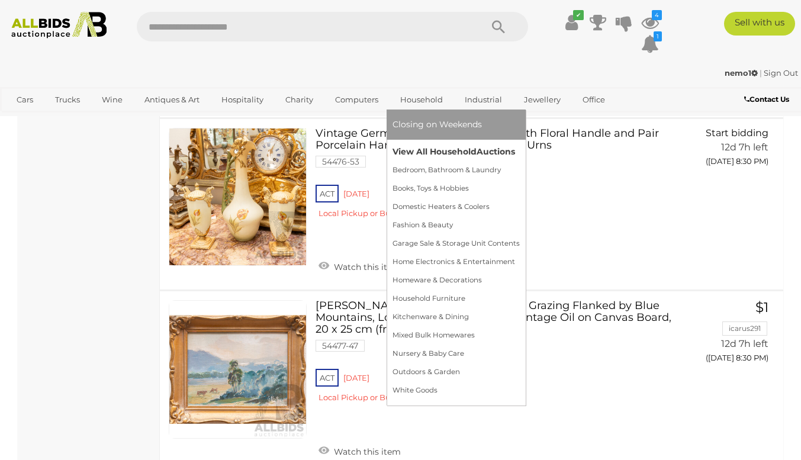
click at [414, 146] on link "View All Household Auctions" at bounding box center [455, 152] width 127 height 18
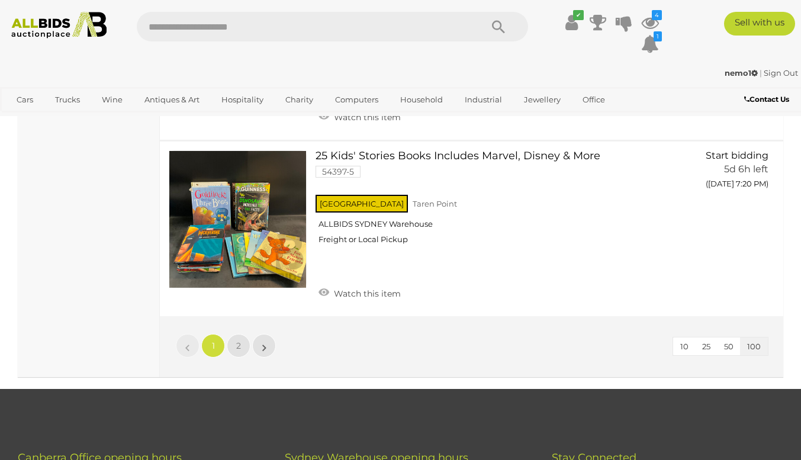
scroll to position [18296, 0]
